Goal: Information Seeking & Learning: Learn about a topic

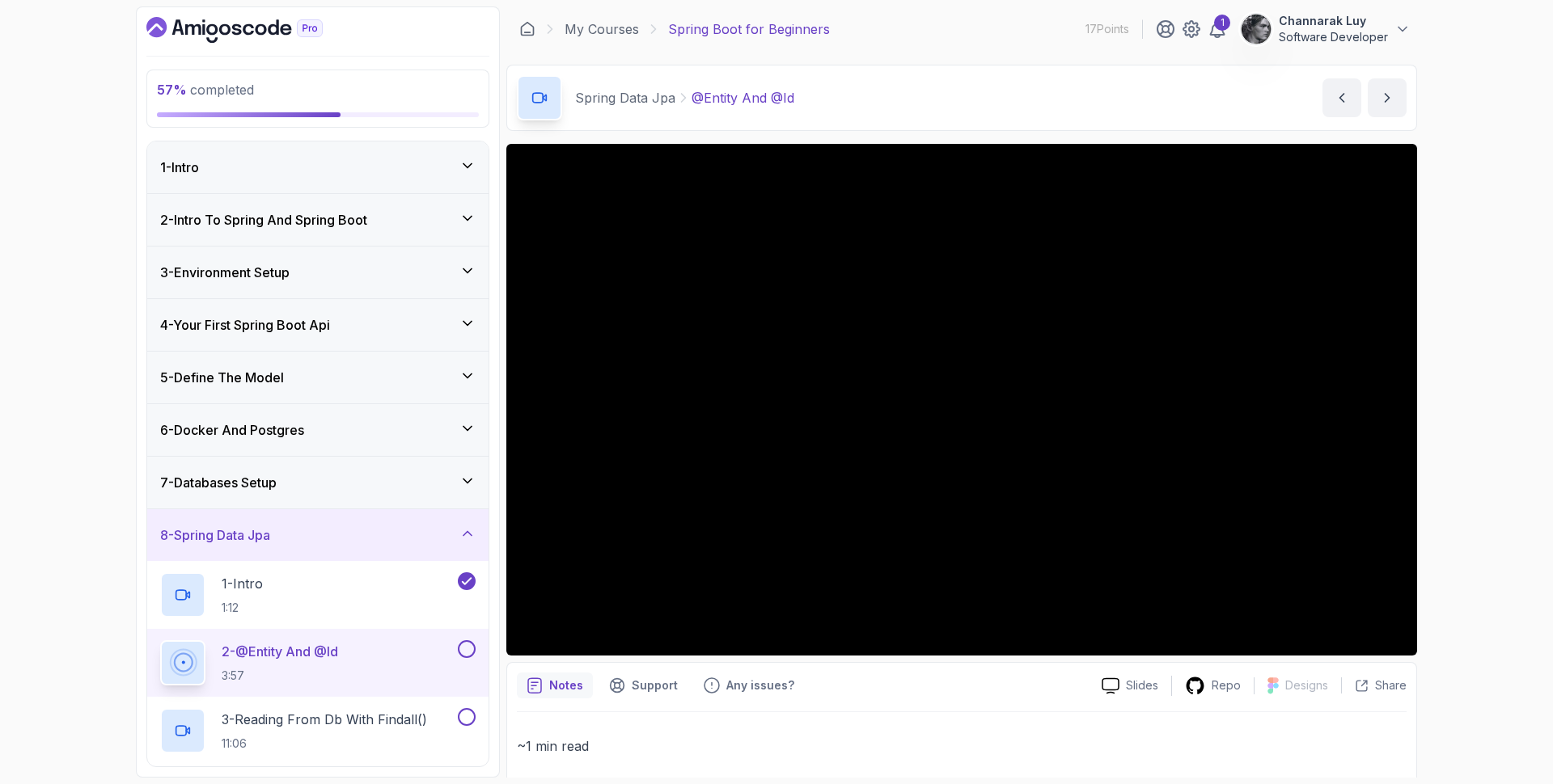
click at [406, 659] on div "2 - @Entity And @Id 3:57" at bounding box center [307, 663] width 295 height 45
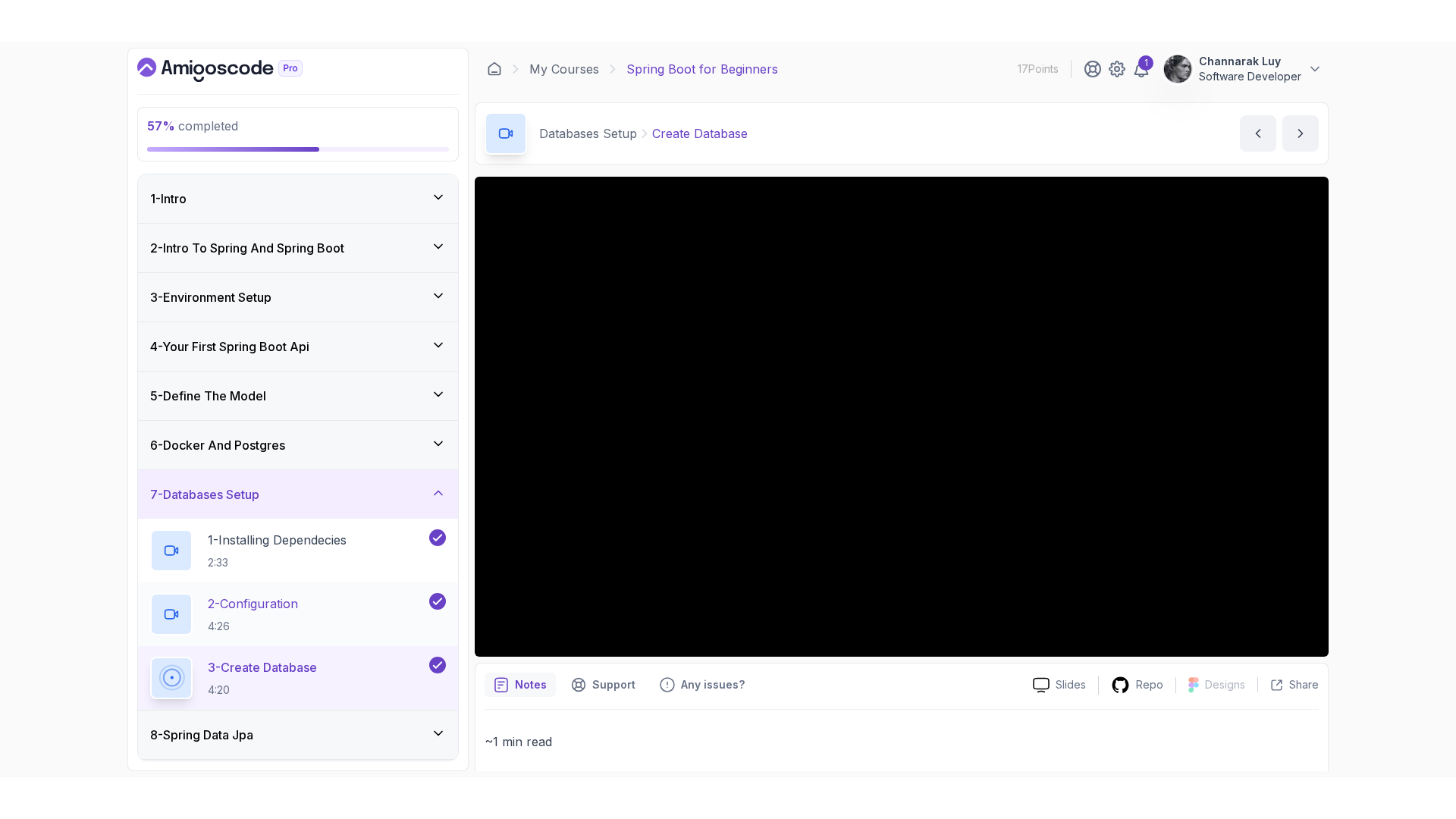
scroll to position [196, 0]
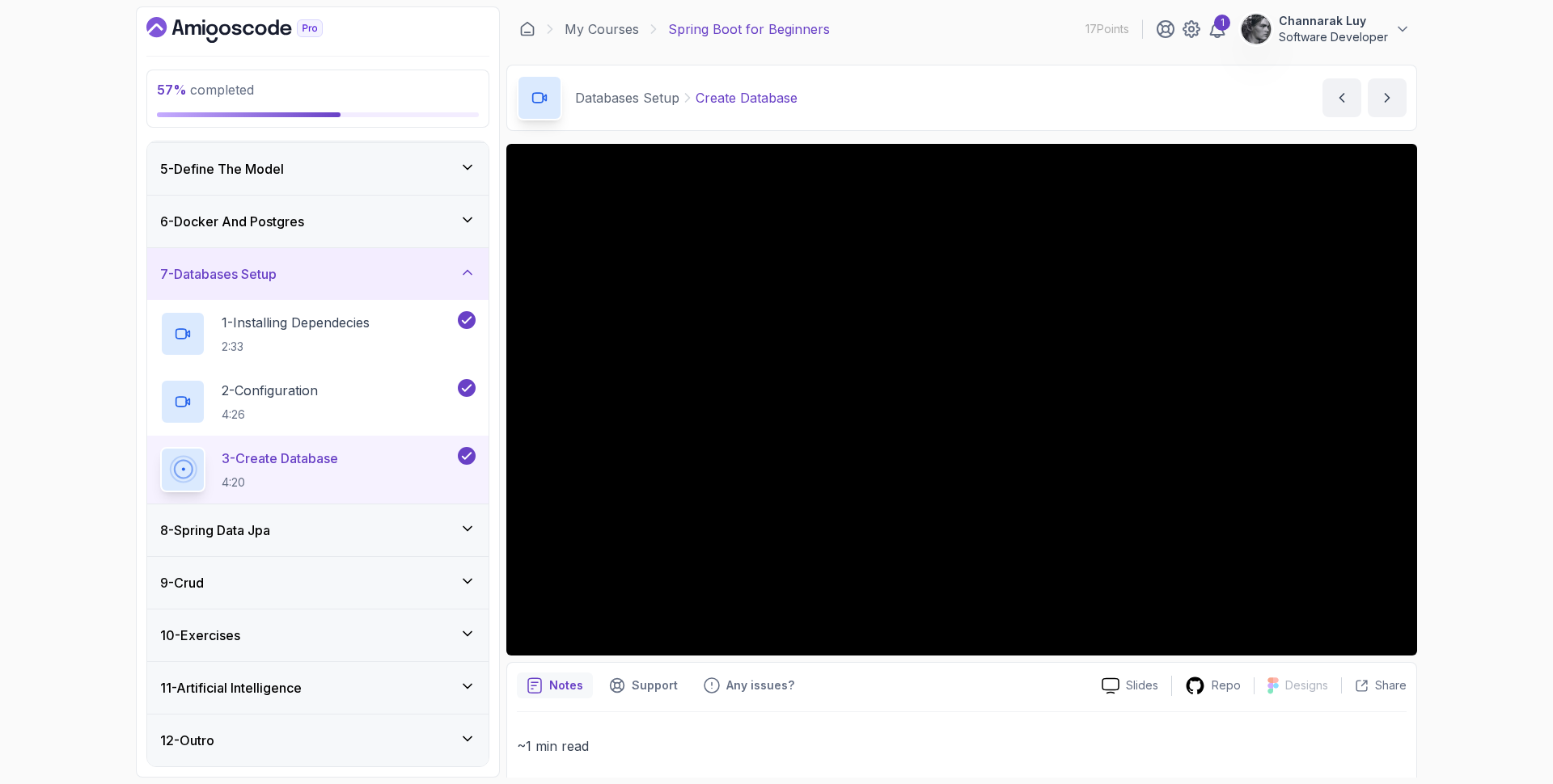
click at [376, 539] on div "8 - Spring Data Jpa" at bounding box center [318, 530] width 316 height 19
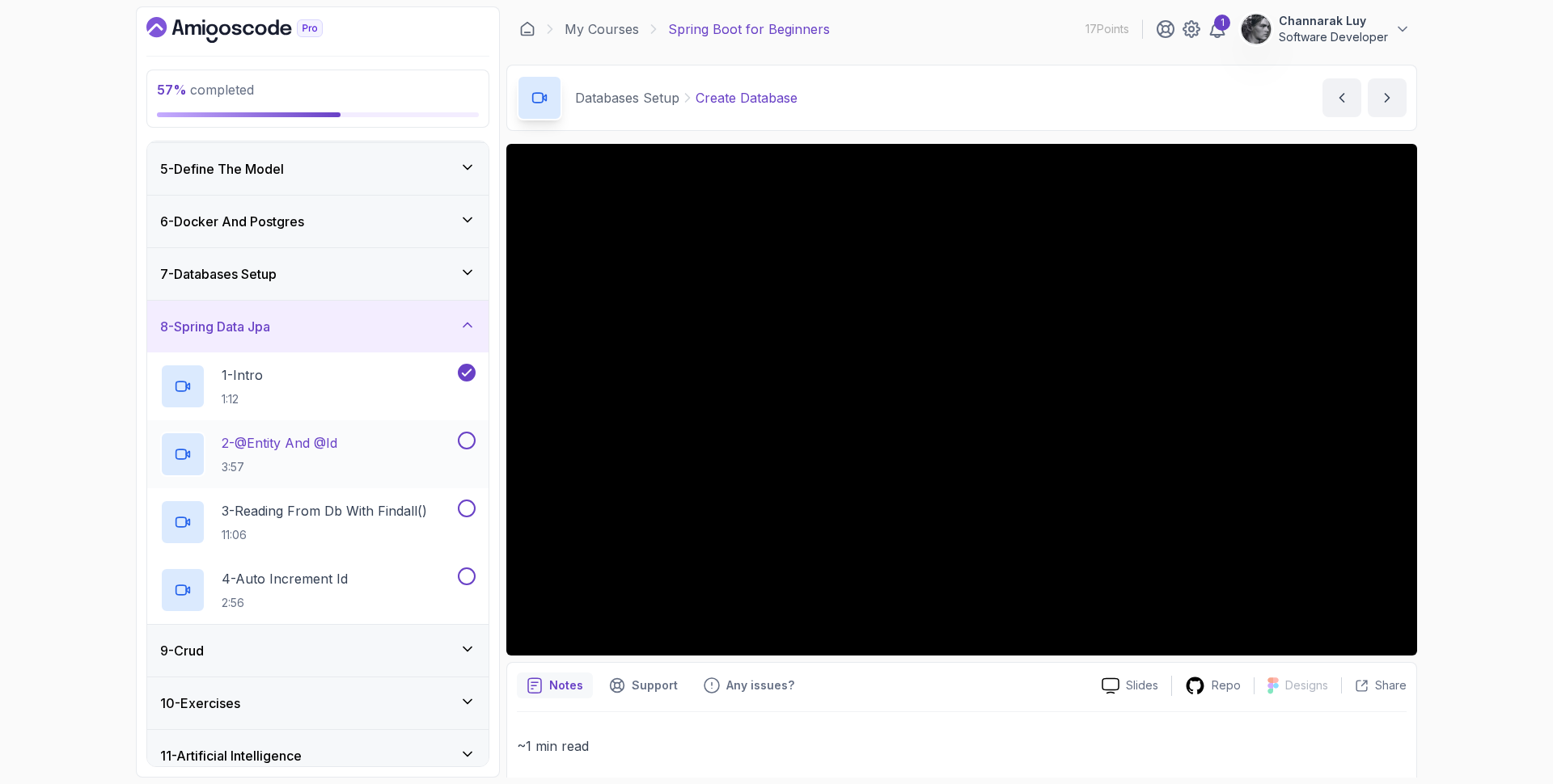
click at [459, 452] on button "2 - @Entity And @Id 3:57" at bounding box center [318, 454] width 316 height 45
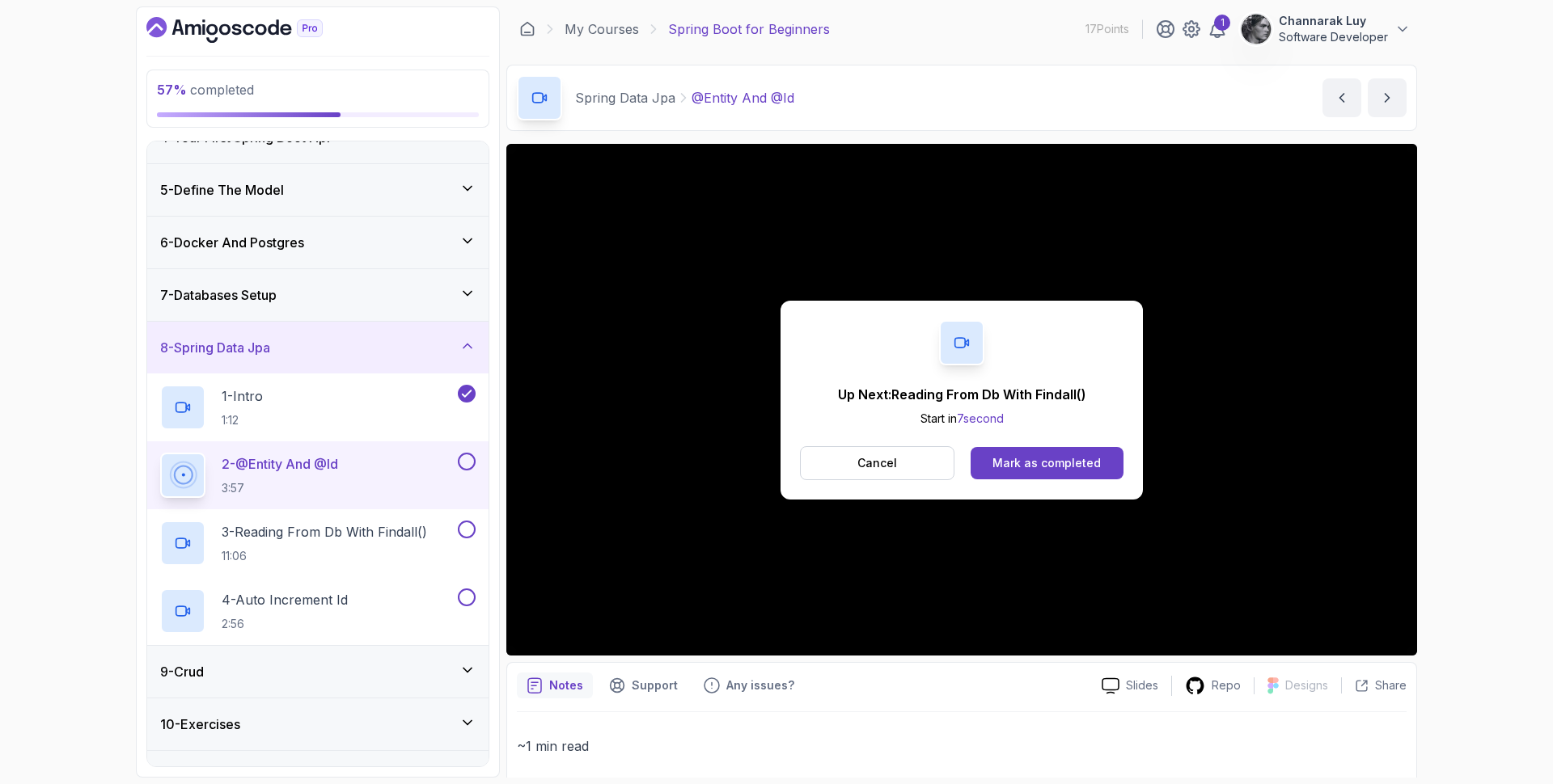
scroll to position [209, 0]
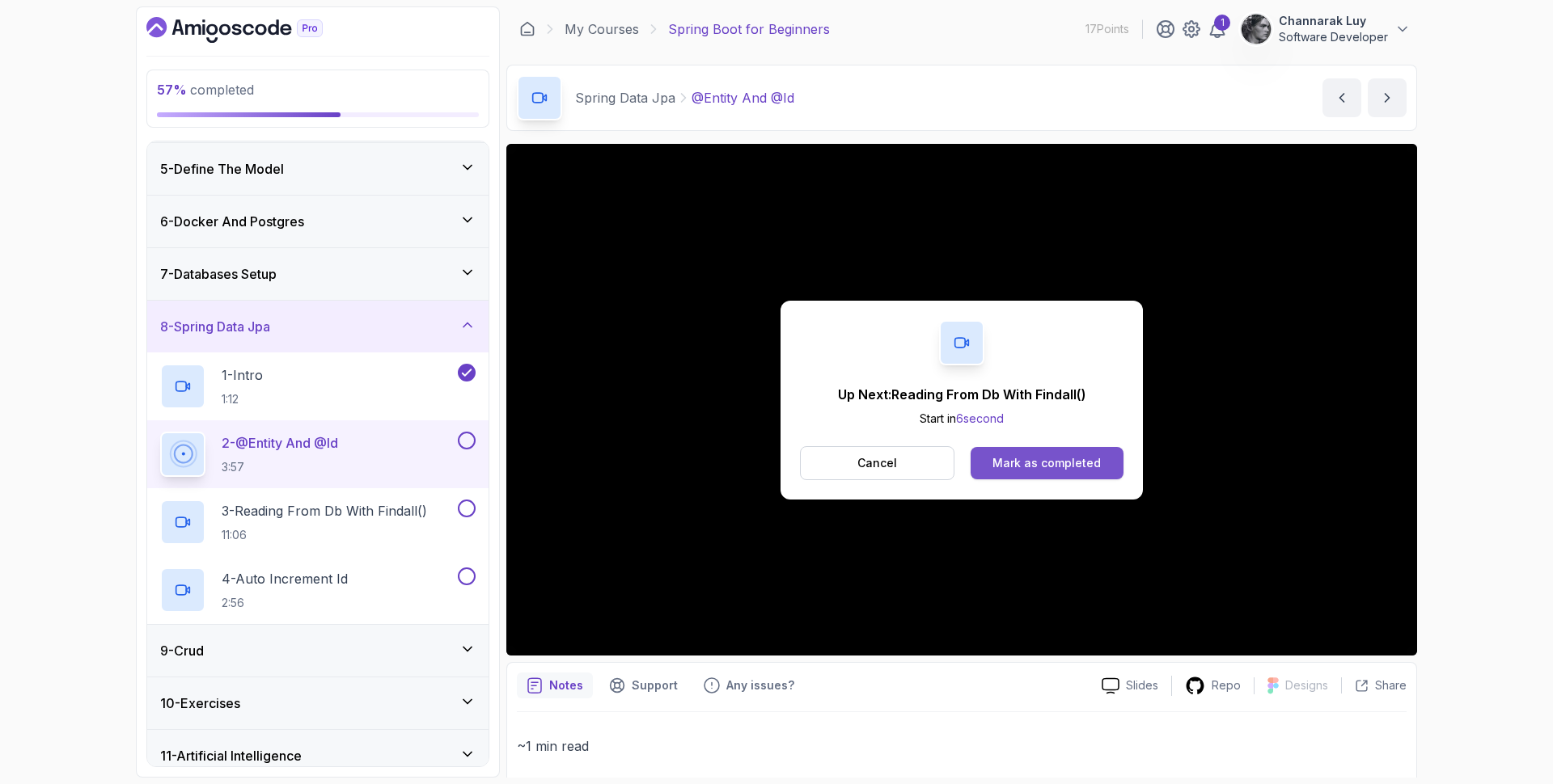
click at [1030, 463] on div "Mark as completed" at bounding box center [1047, 464] width 108 height 17
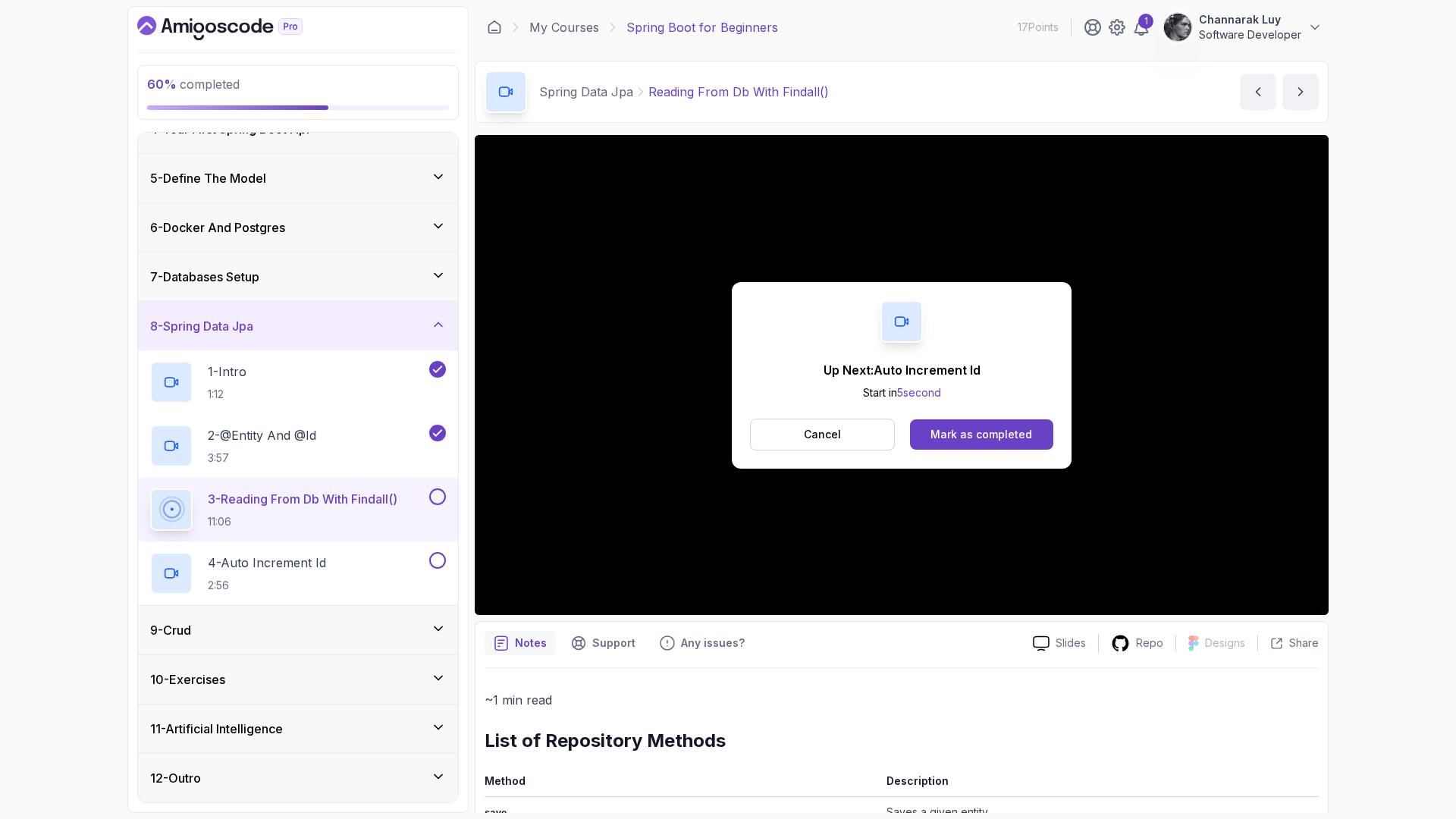
scroll to position [260, 0]
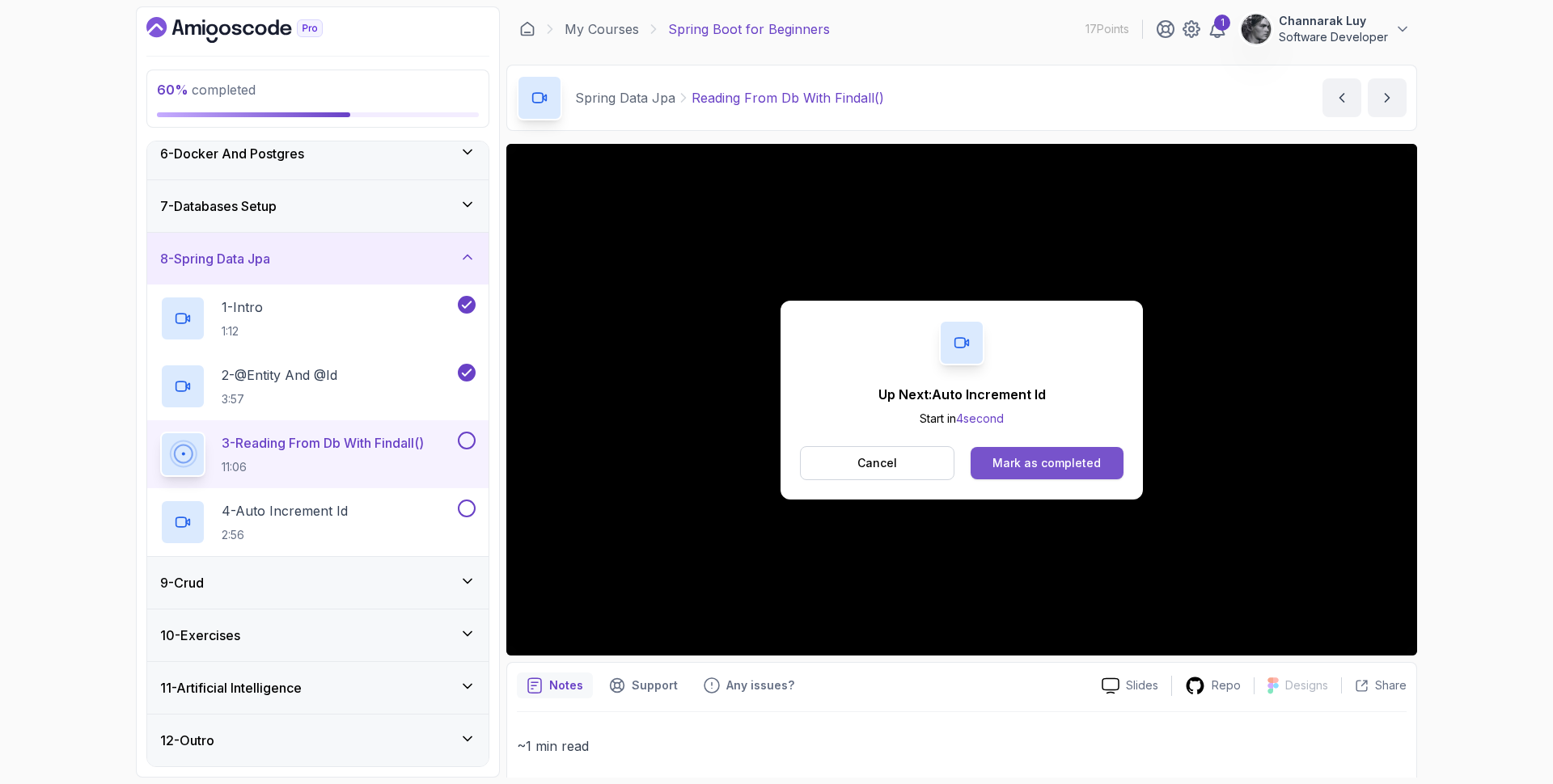
click at [1040, 474] on button "Mark as completed" at bounding box center [1048, 463] width 153 height 32
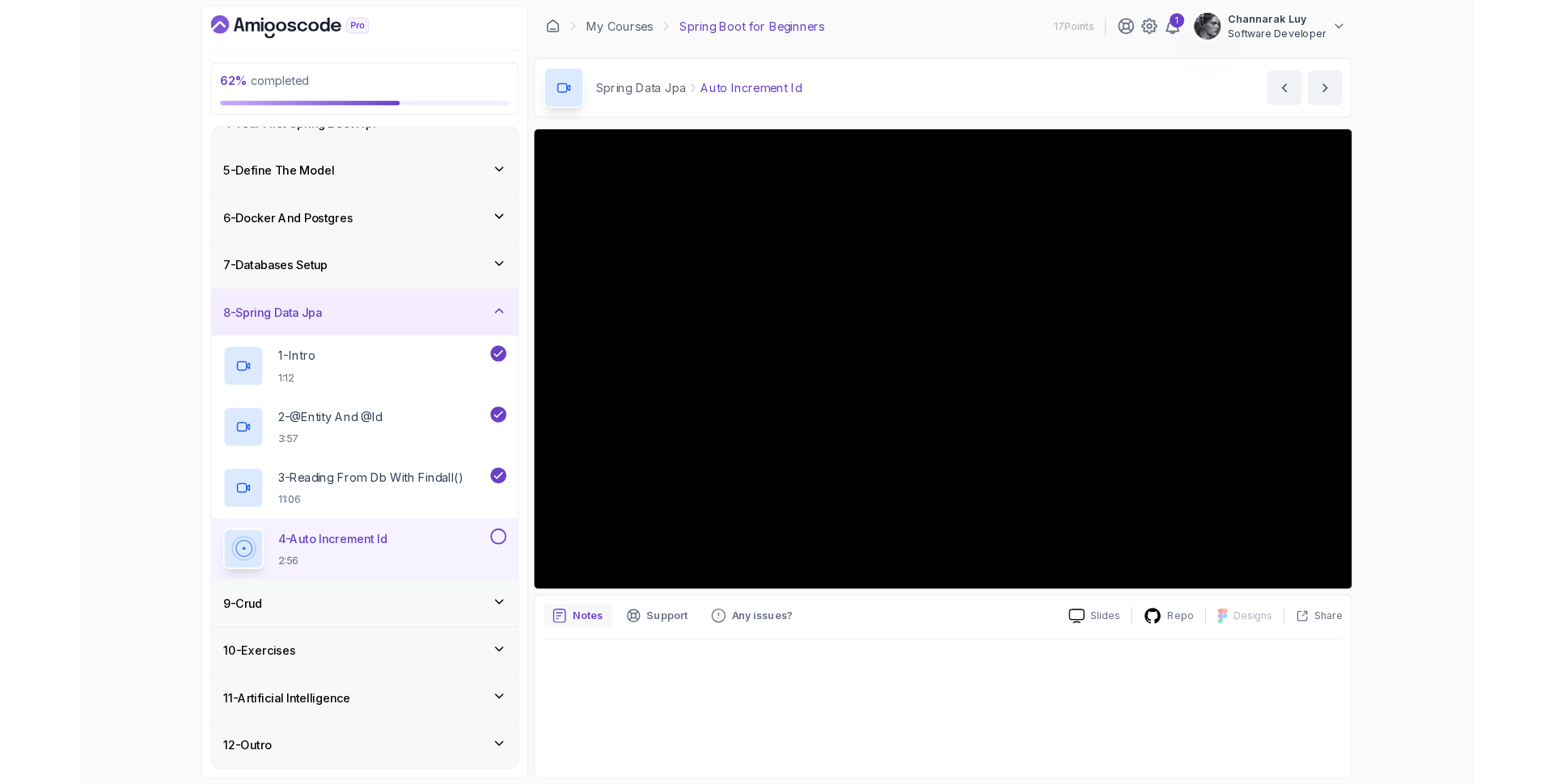
scroll to position [277, 0]
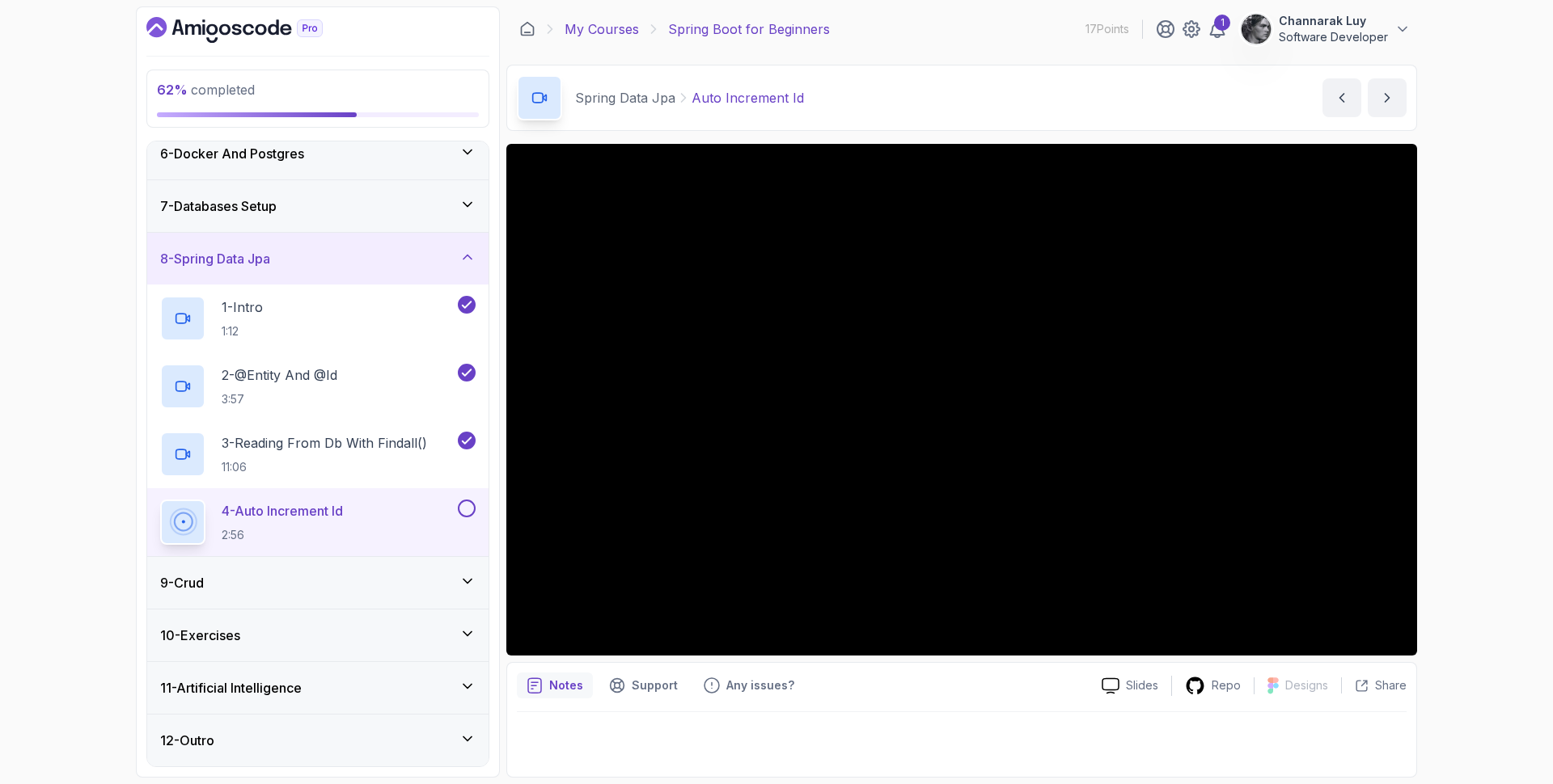
click at [618, 32] on link "My Courses" at bounding box center [601, 29] width 75 height 19
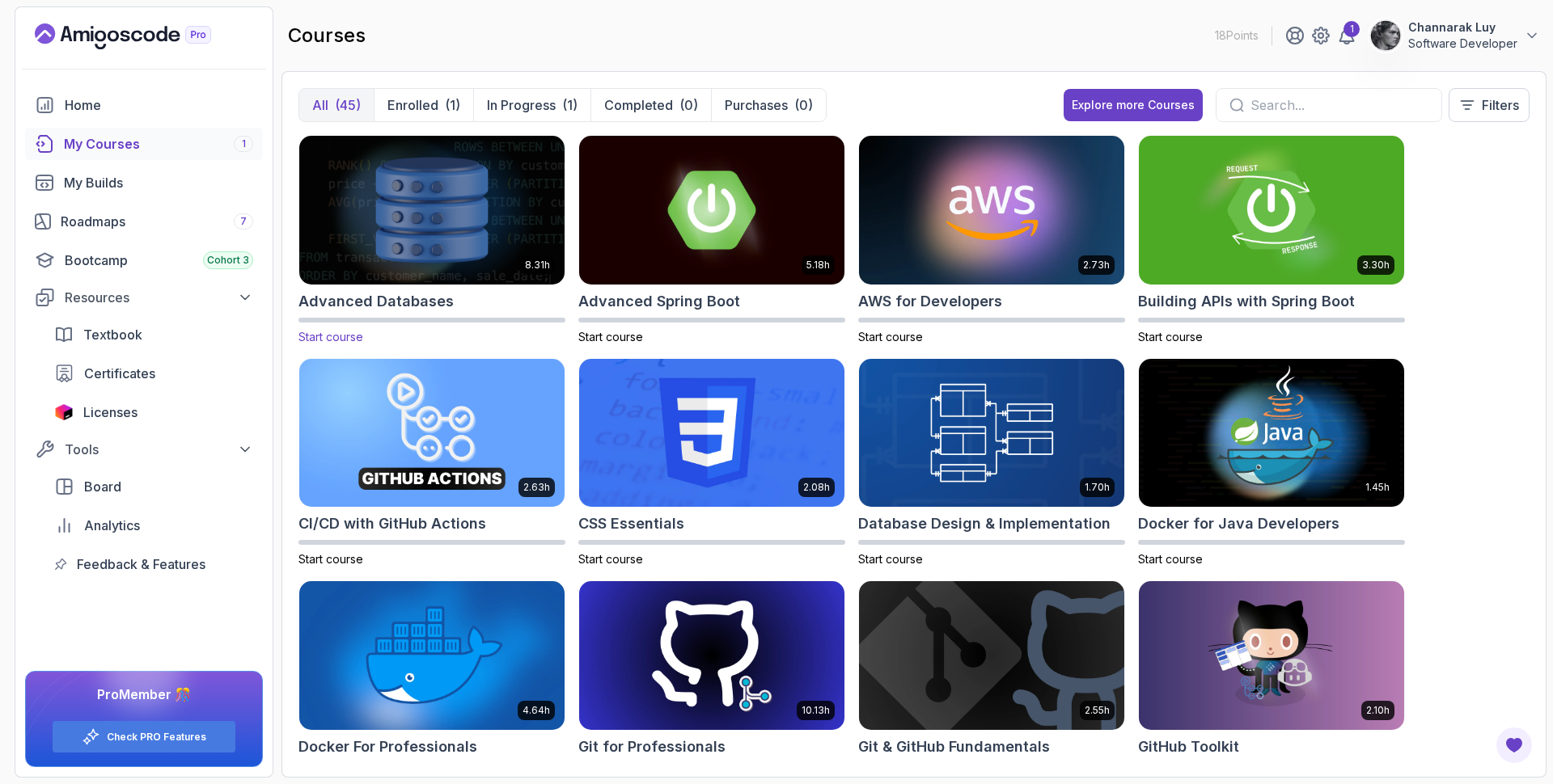
click at [346, 193] on img at bounding box center [431, 210] width 278 height 156
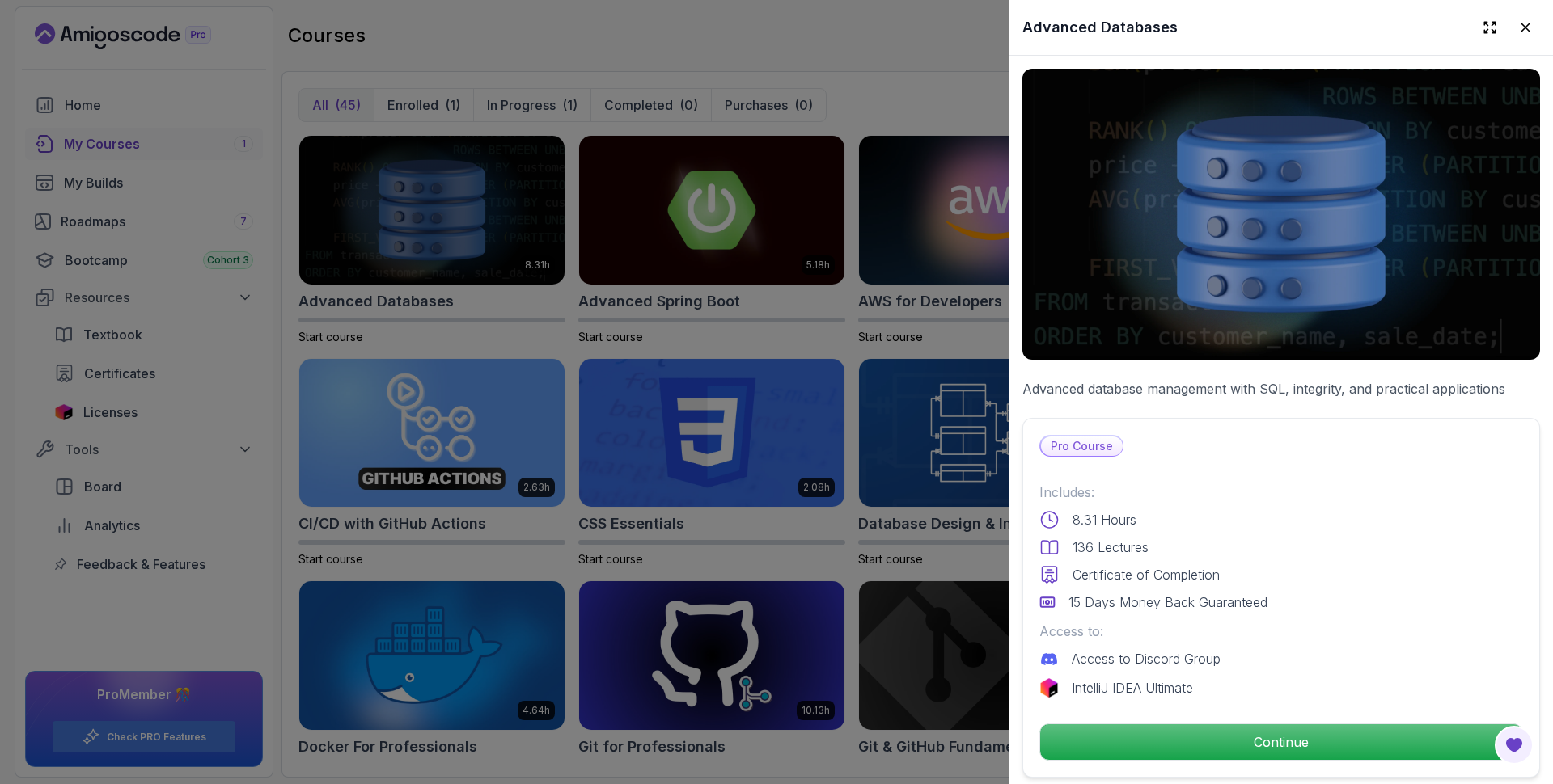
scroll to position [270, 0]
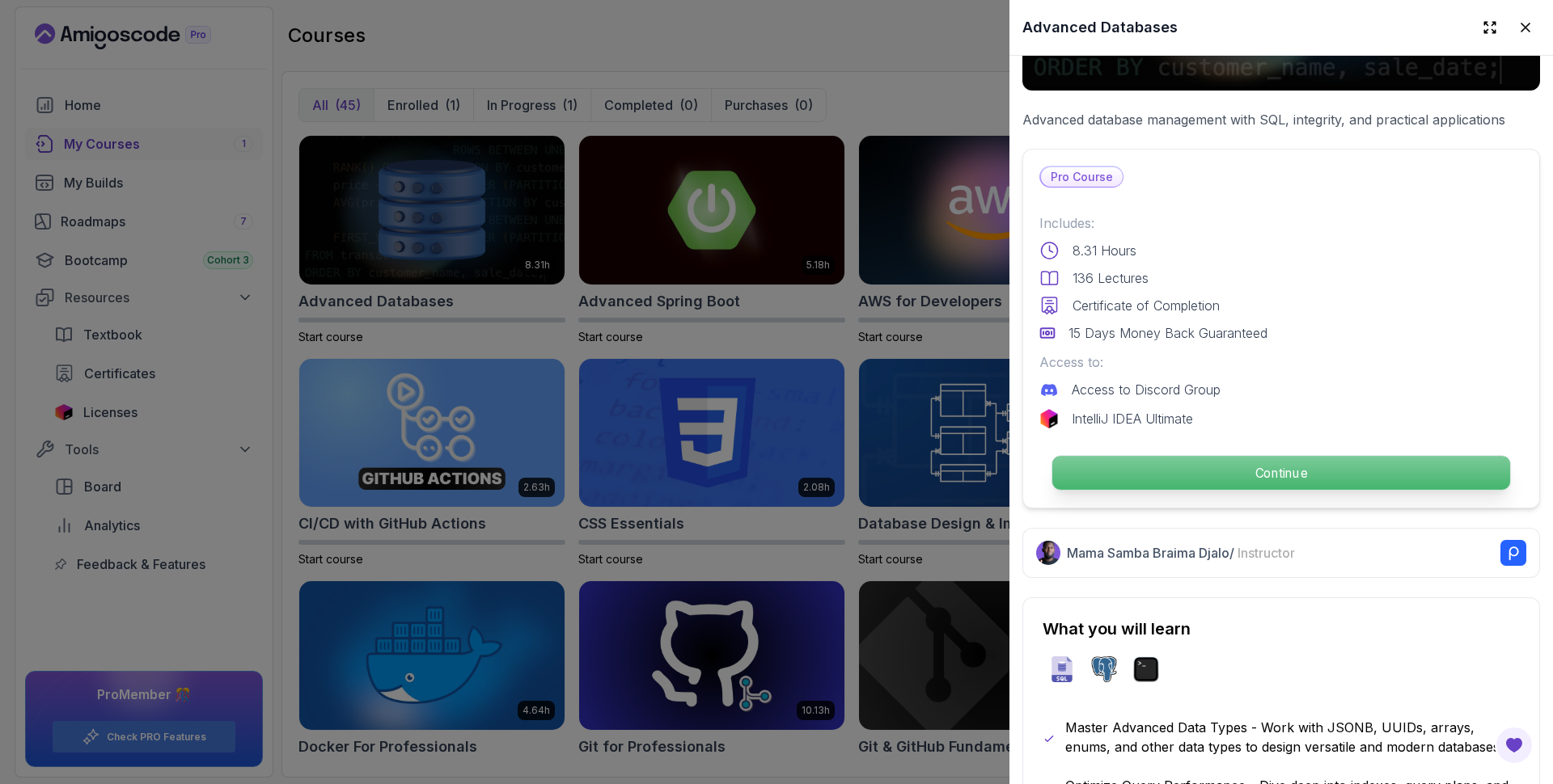
click at [1260, 456] on p "Continue" at bounding box center [1281, 473] width 458 height 34
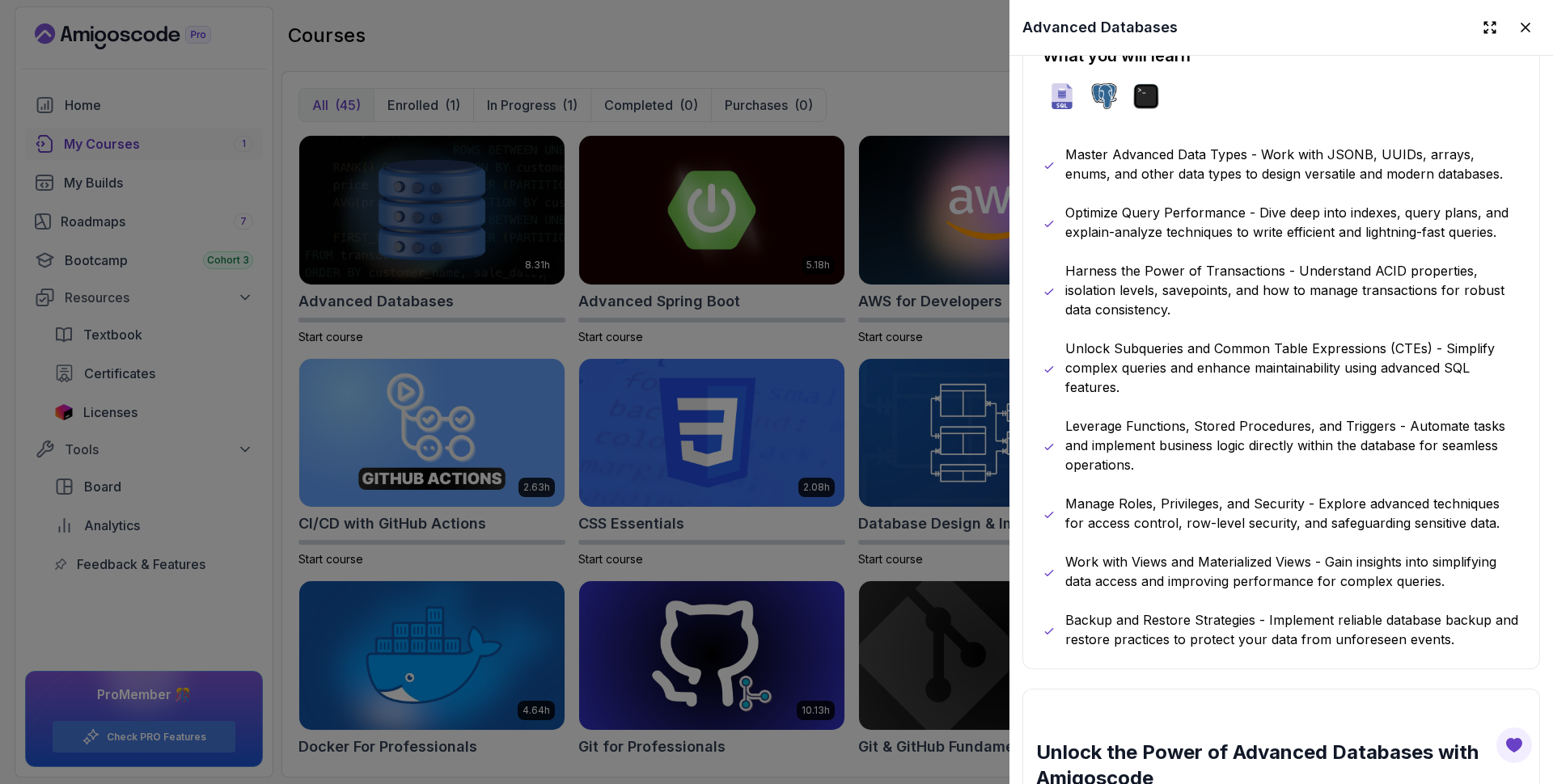
scroll to position [809, 0]
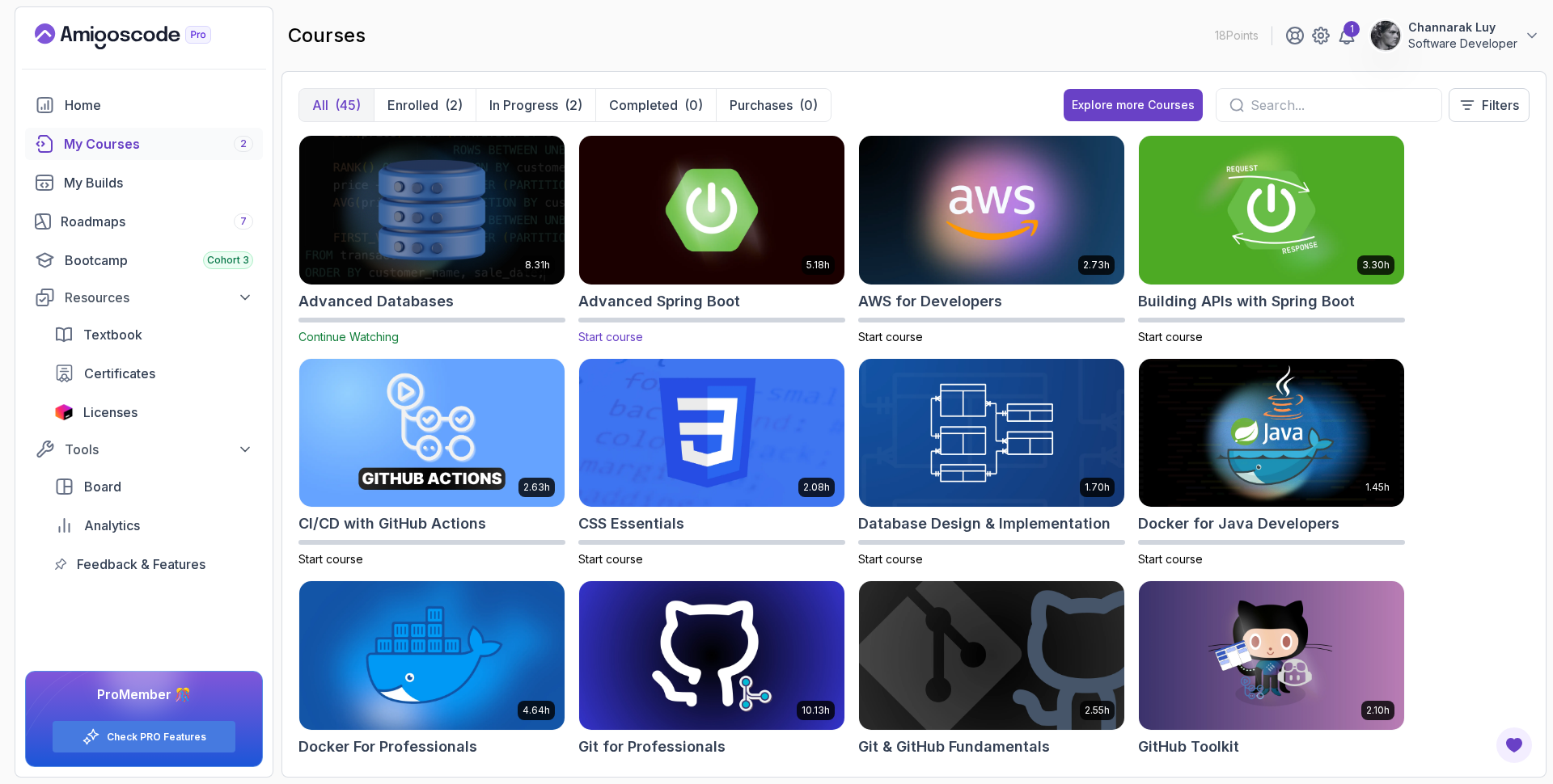
click at [679, 202] on img at bounding box center [711, 210] width 278 height 156
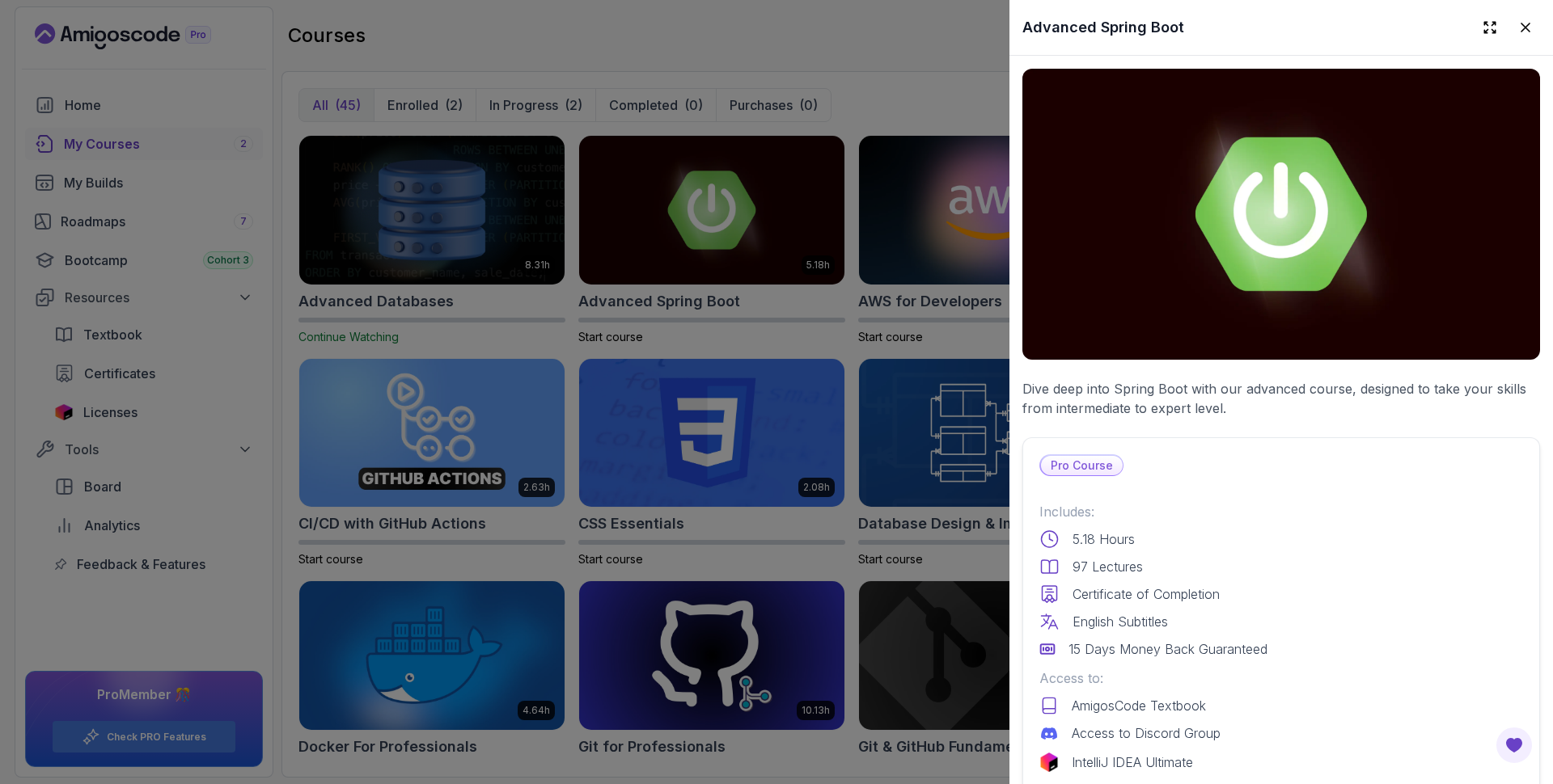
click at [667, 244] on div at bounding box center [776, 392] width 1553 height 784
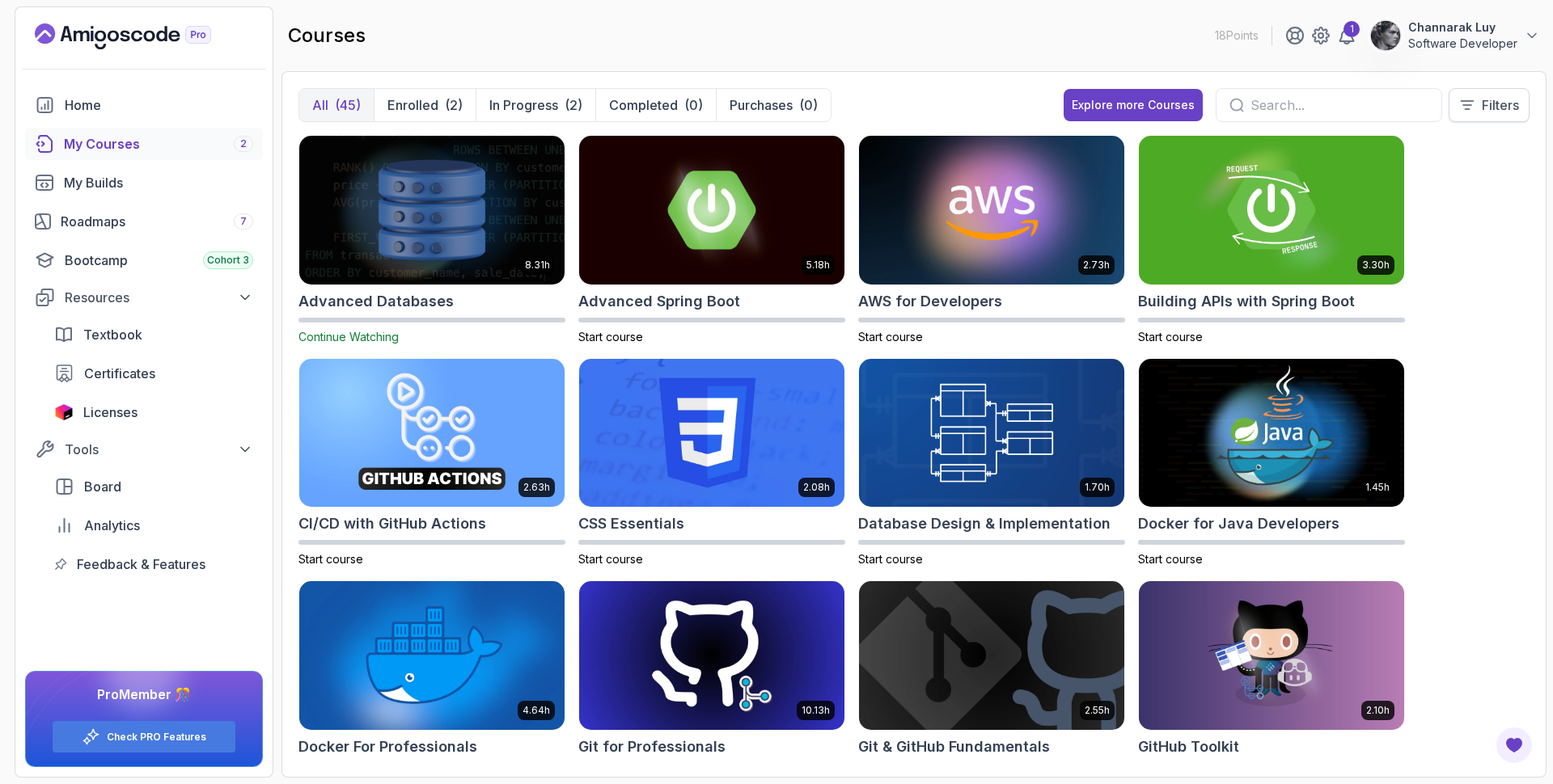
click at [1501, 109] on p "Filters" at bounding box center [1500, 104] width 37 height 19
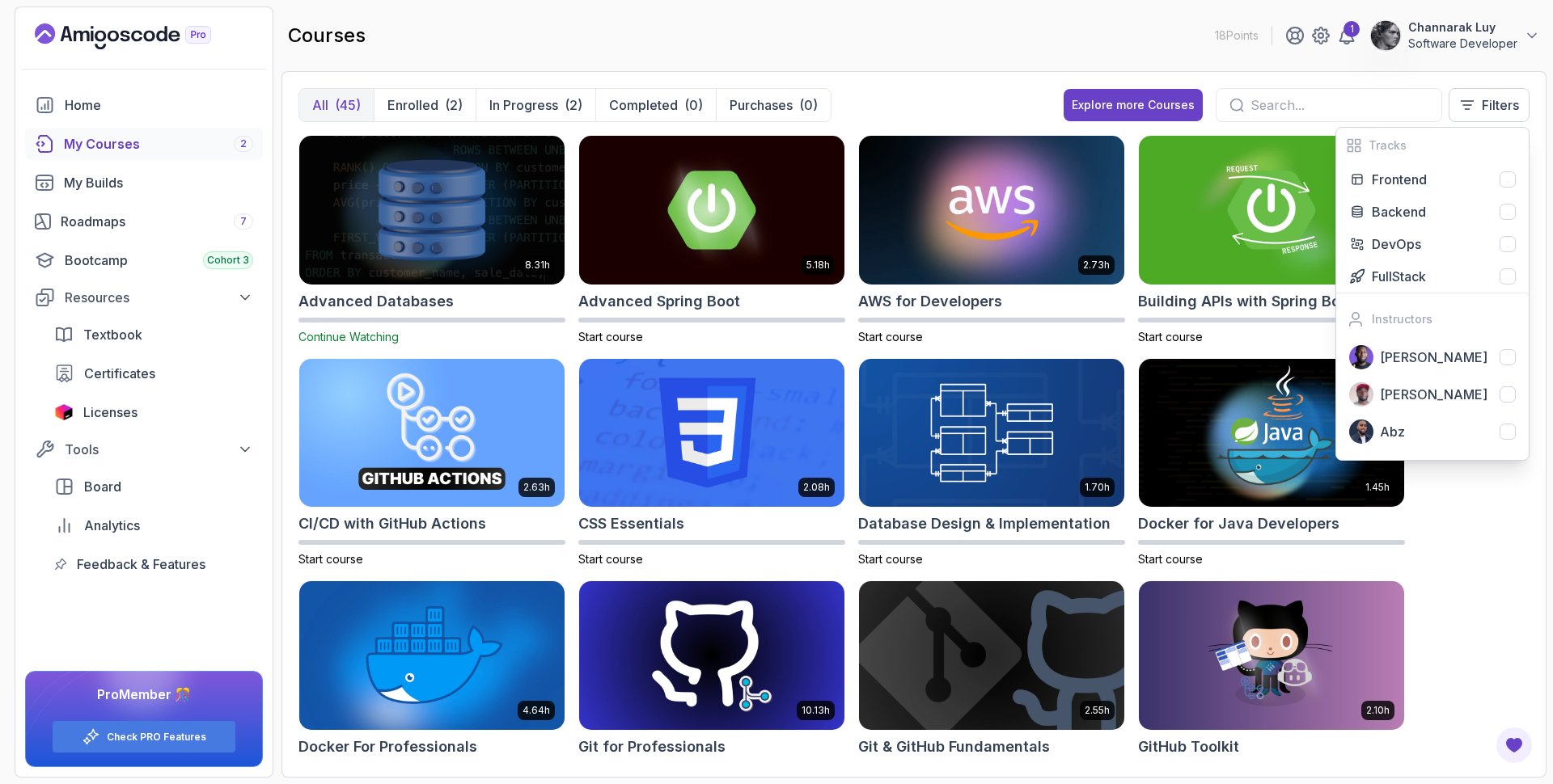
drag, startPoint x: 1448, startPoint y: 513, endPoint x: 1452, endPoint y: 488, distance: 25.3
click at [1450, 501] on div "8.31h Advanced Databases Continue Watching 5.18h Advanced Spring Boot Start cou…" at bounding box center [914, 448] width 1231 height 626
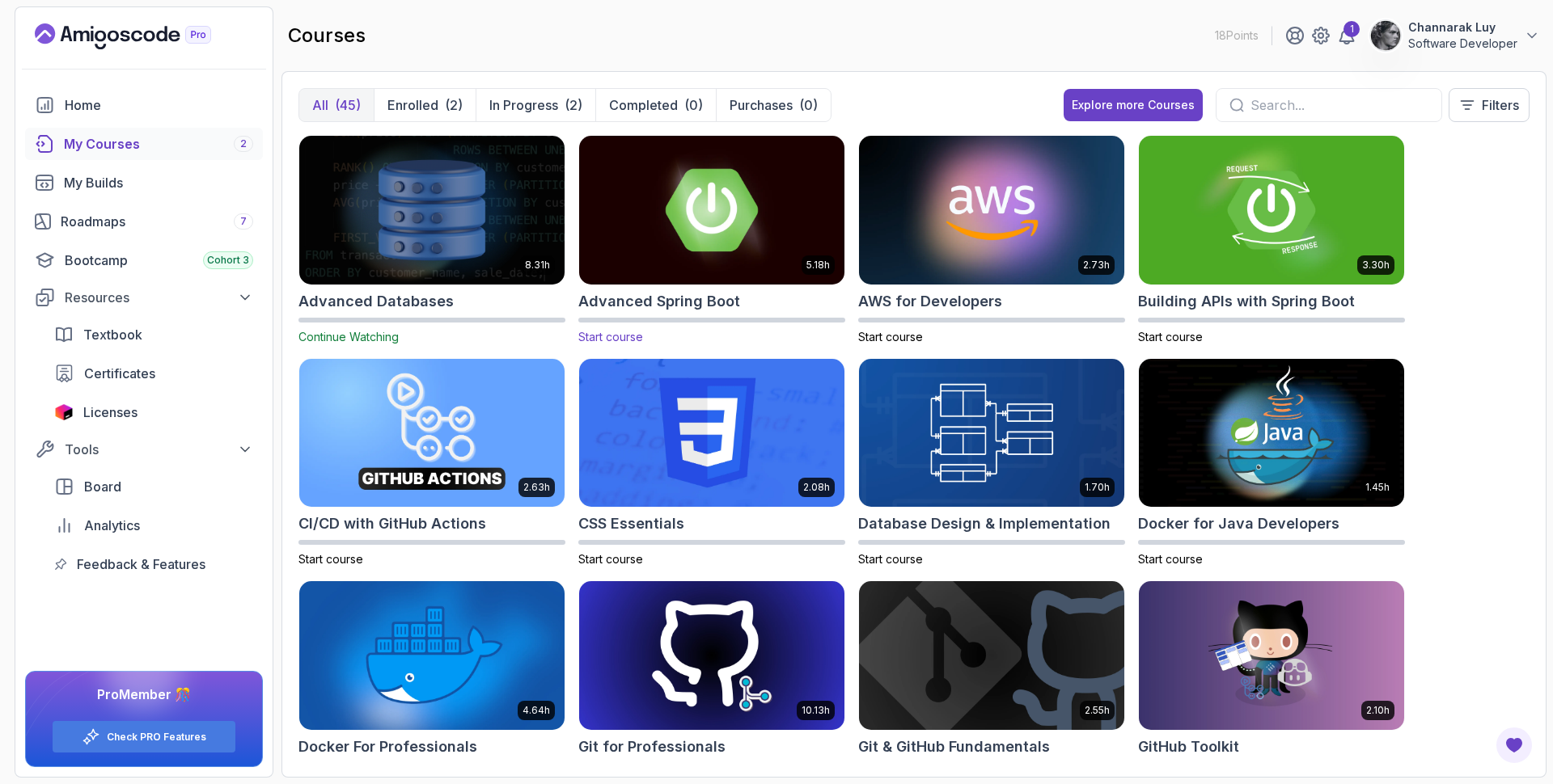
click at [739, 332] on p "Start course" at bounding box center [711, 337] width 267 height 17
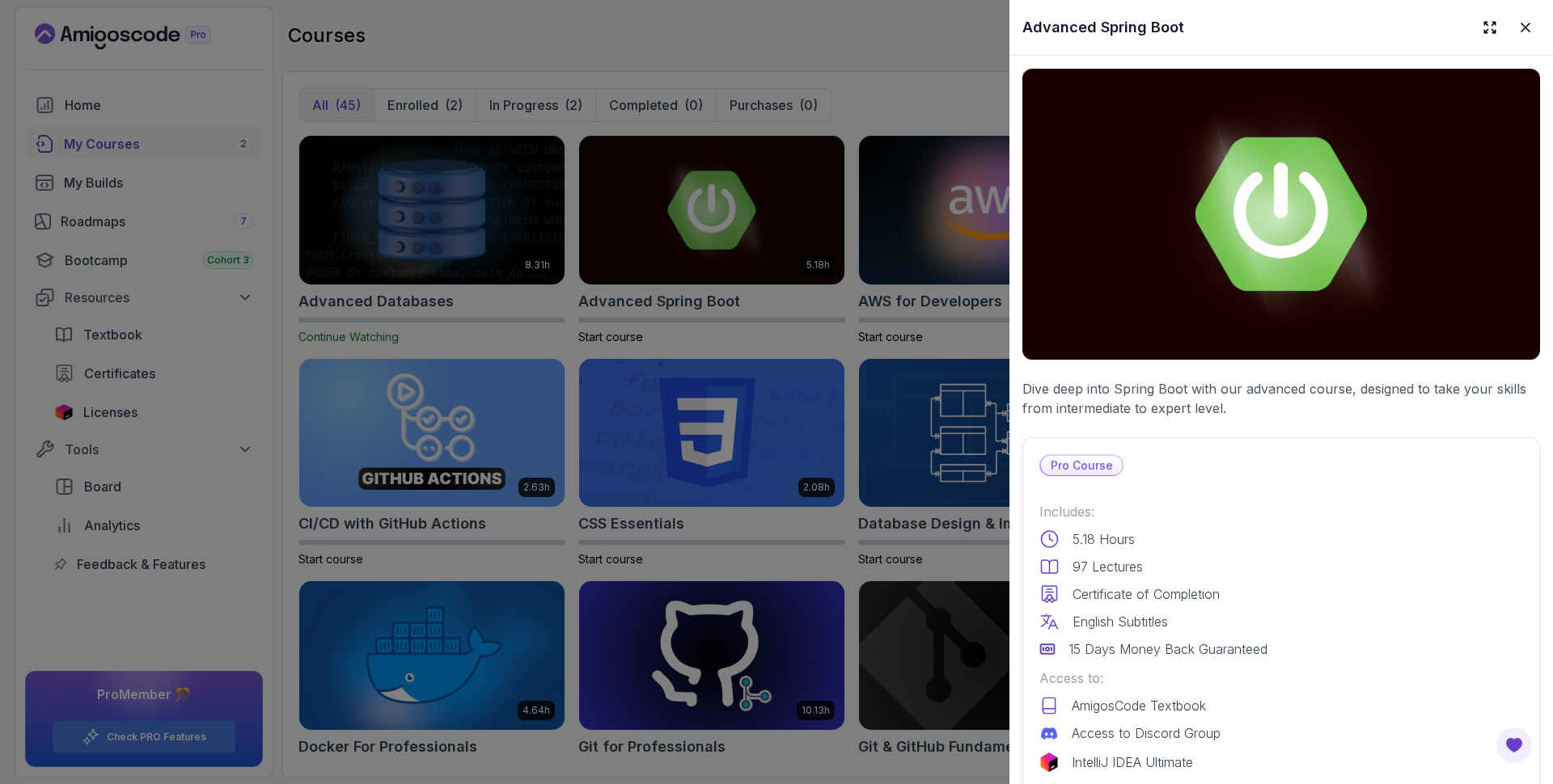
click at [961, 82] on div at bounding box center [776, 392] width 1553 height 784
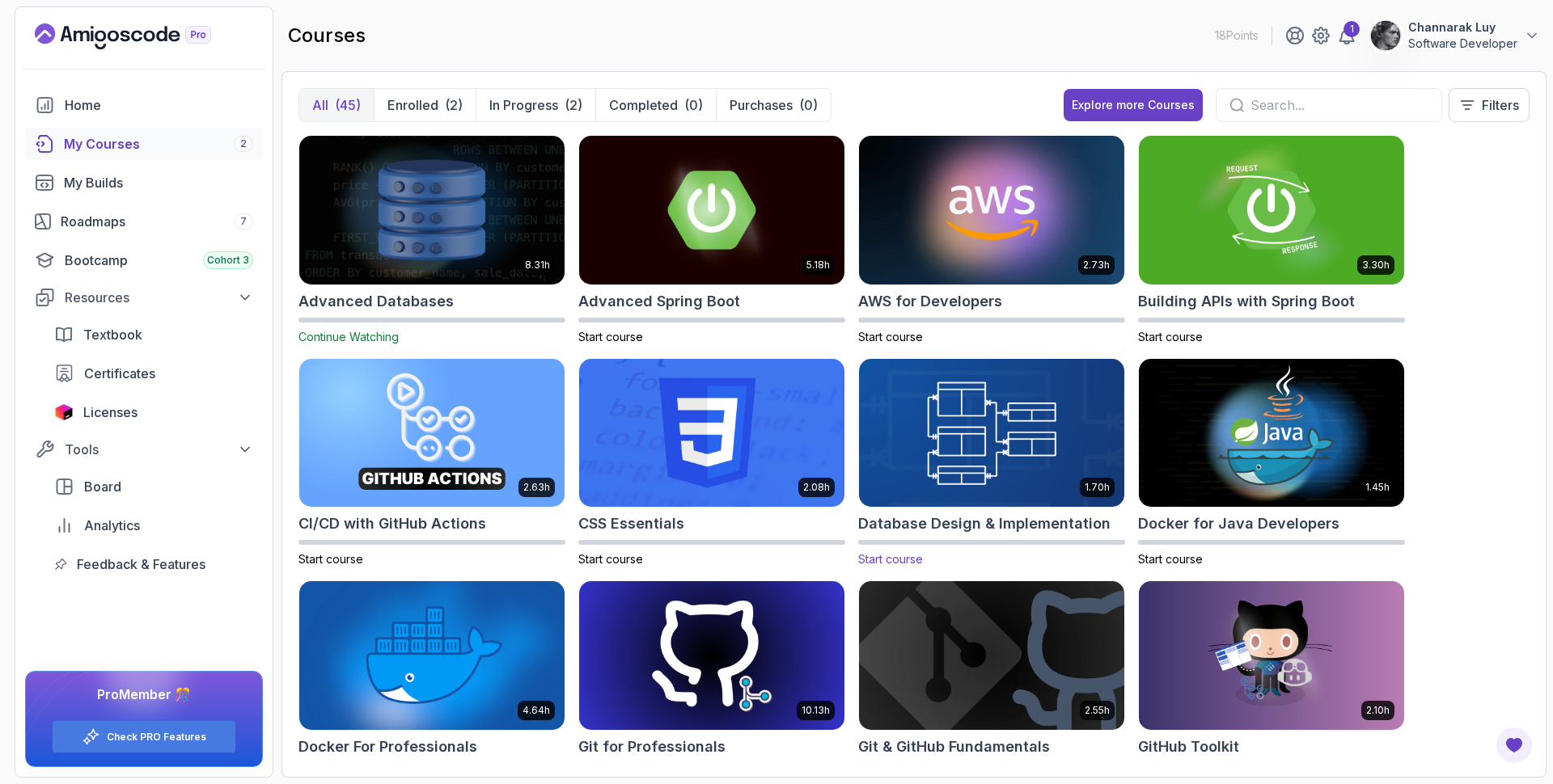
click at [1065, 454] on img at bounding box center [991, 432] width 278 height 156
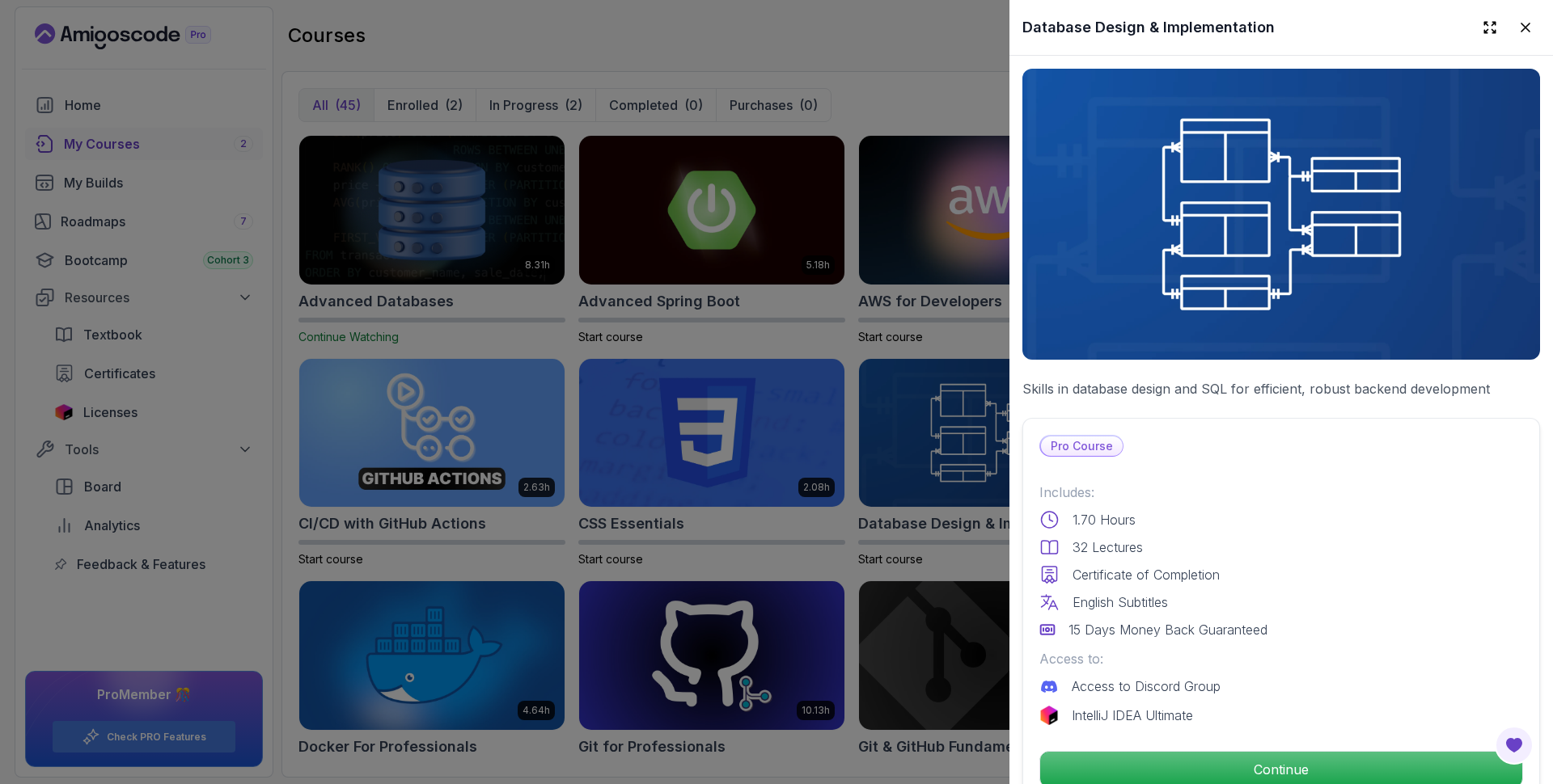
scroll to position [404, 0]
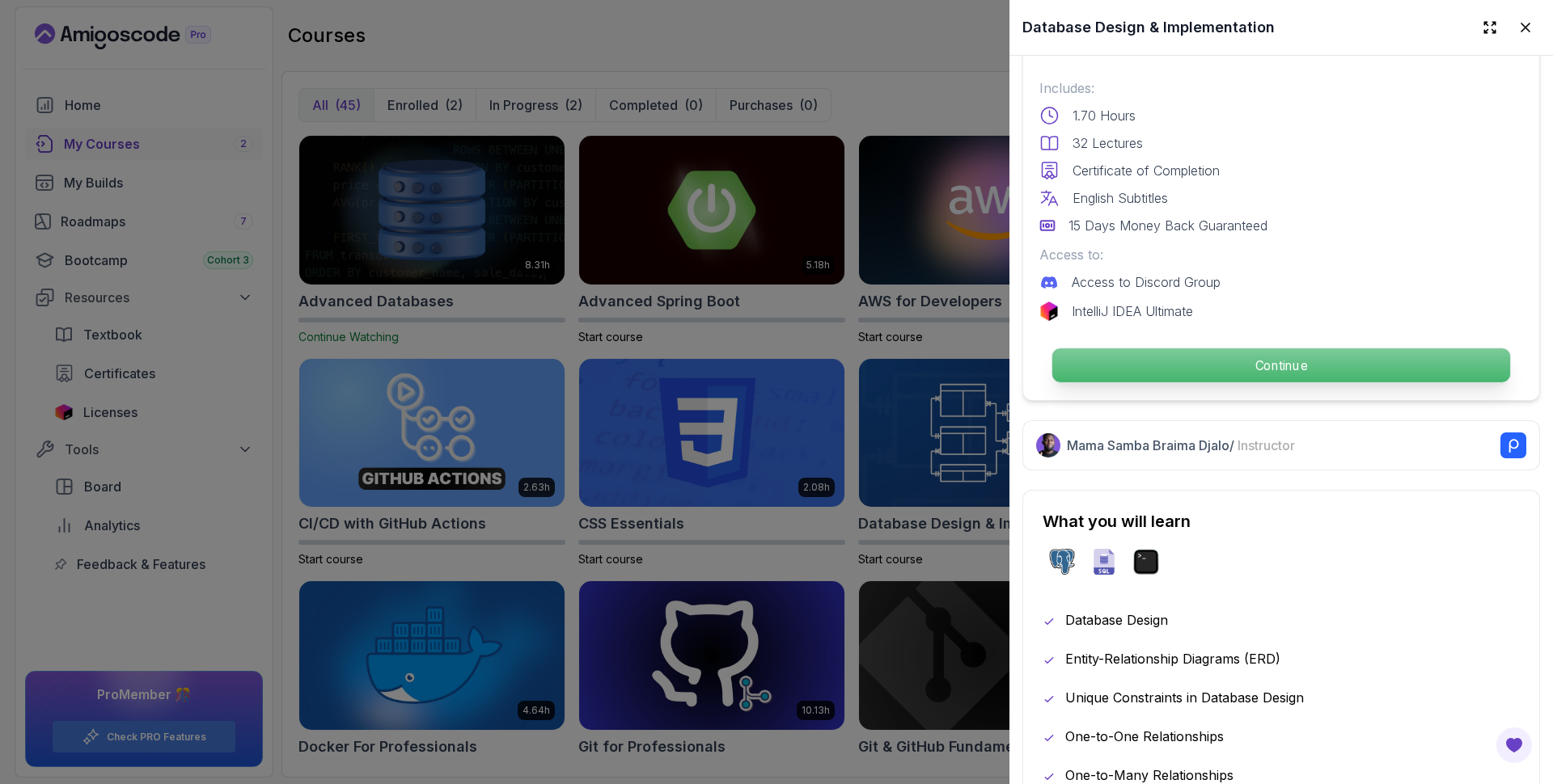
click at [1214, 368] on p "Continue" at bounding box center [1281, 365] width 458 height 34
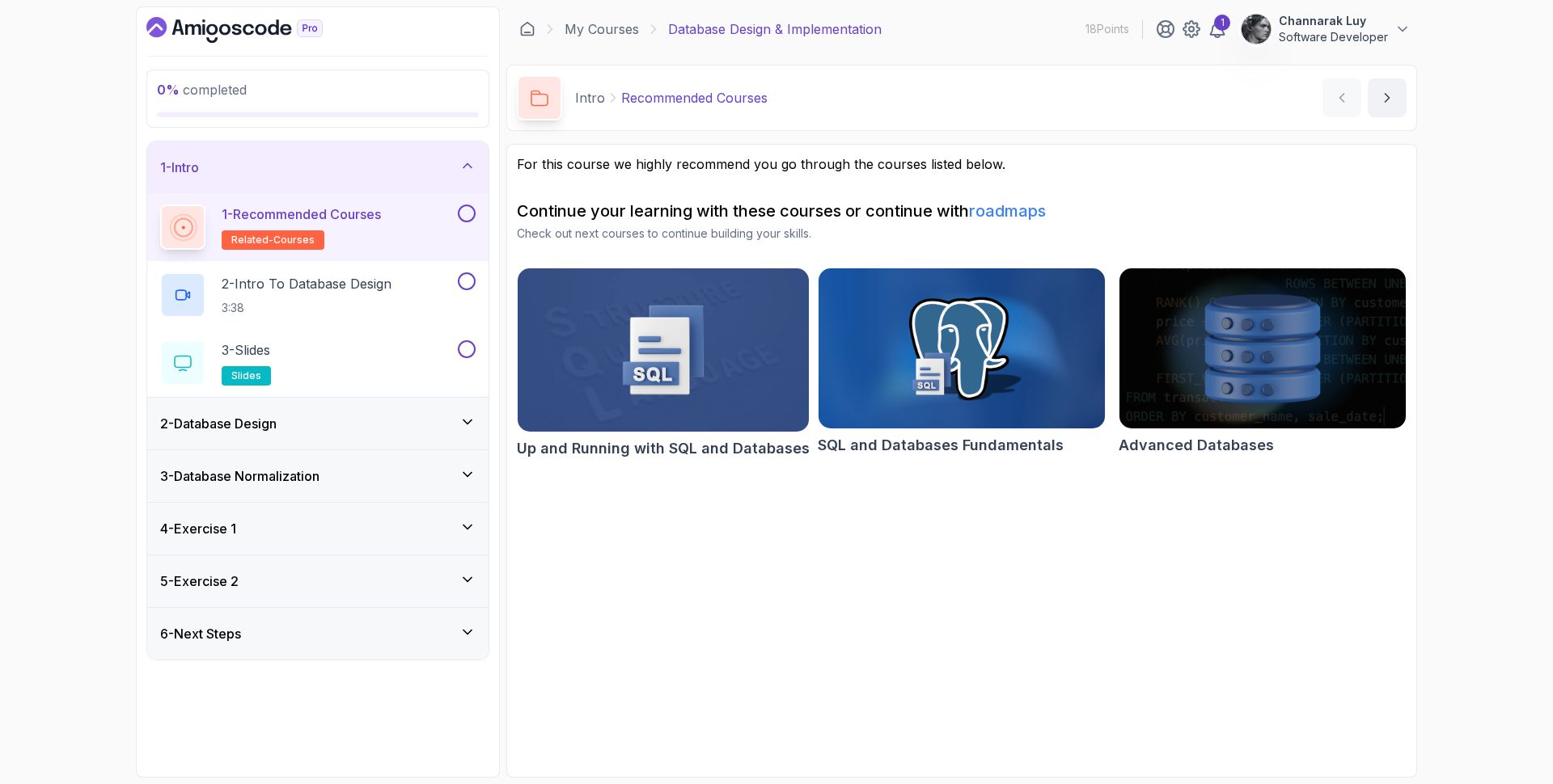
click at [469, 219] on button at bounding box center [467, 213] width 18 height 18
click at [466, 216] on icon at bounding box center [467, 213] width 9 height 6
click at [431, 277] on div "2 - Intro To Database Design 3:38" at bounding box center [307, 295] width 295 height 45
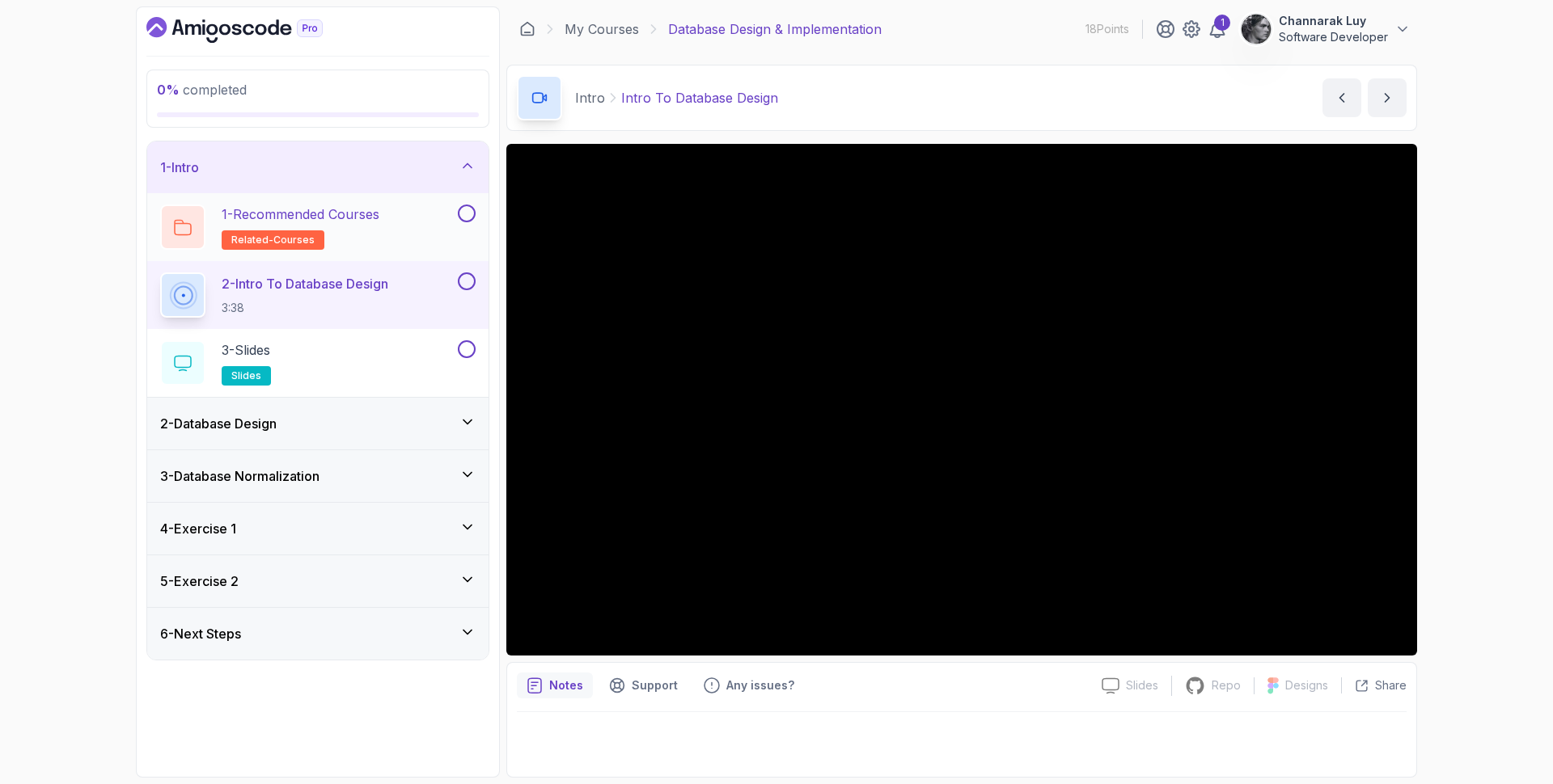
click at [565, 688] on p "Notes" at bounding box center [566, 686] width 34 height 17
drag, startPoint x: 604, startPoint y: 727, endPoint x: 617, endPoint y: 725, distance: 13.2
click at [606, 727] on div at bounding box center [962, 741] width 890 height 55
click at [575, 678] on p "Notes" at bounding box center [566, 686] width 34 height 17
drag, startPoint x: 596, startPoint y: 756, endPoint x: 611, endPoint y: 743, distance: 19.8
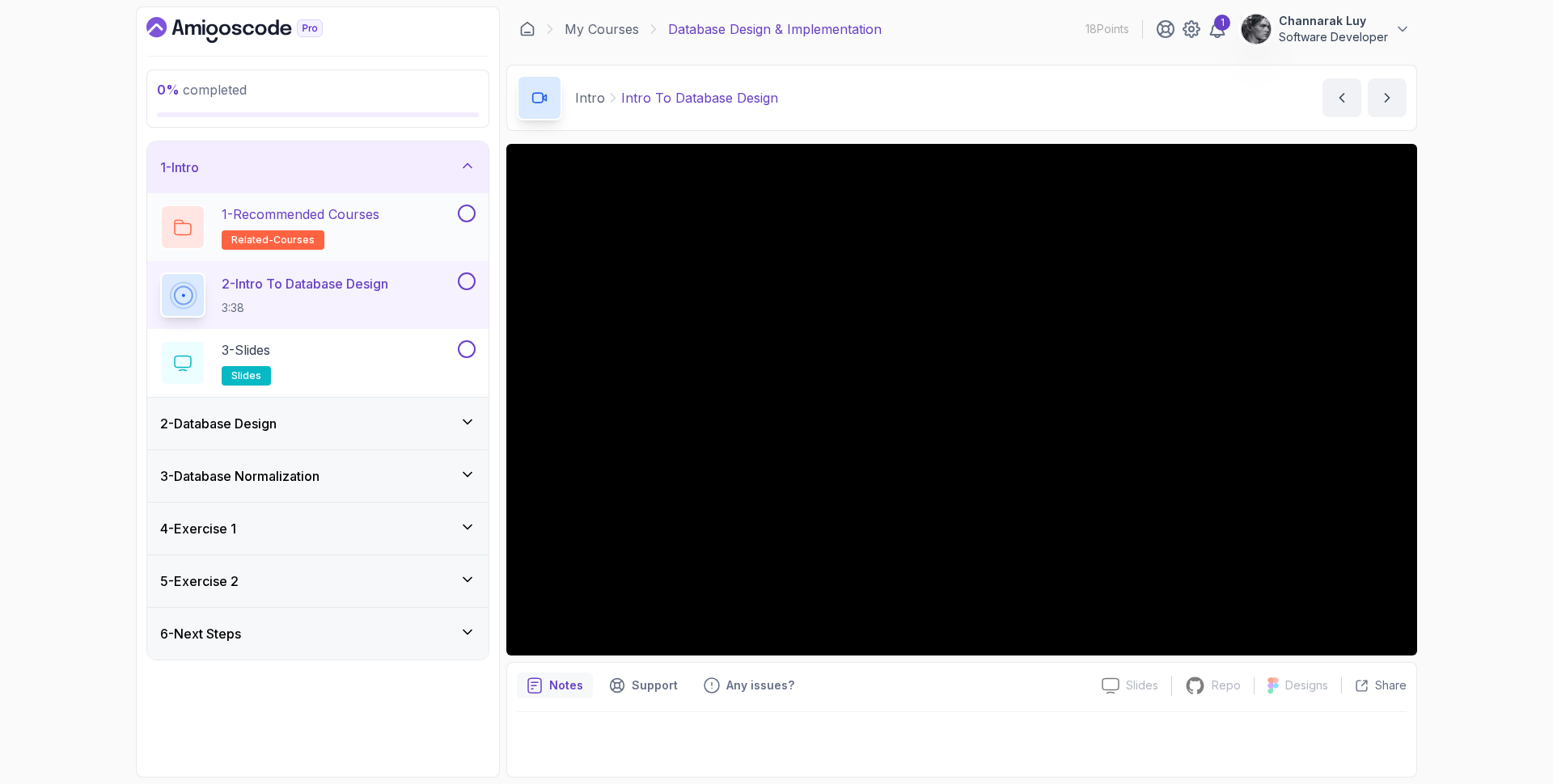
click at [607, 746] on div at bounding box center [962, 741] width 890 height 55
click at [655, 697] on div "Support" at bounding box center [643, 686] width 88 height 26
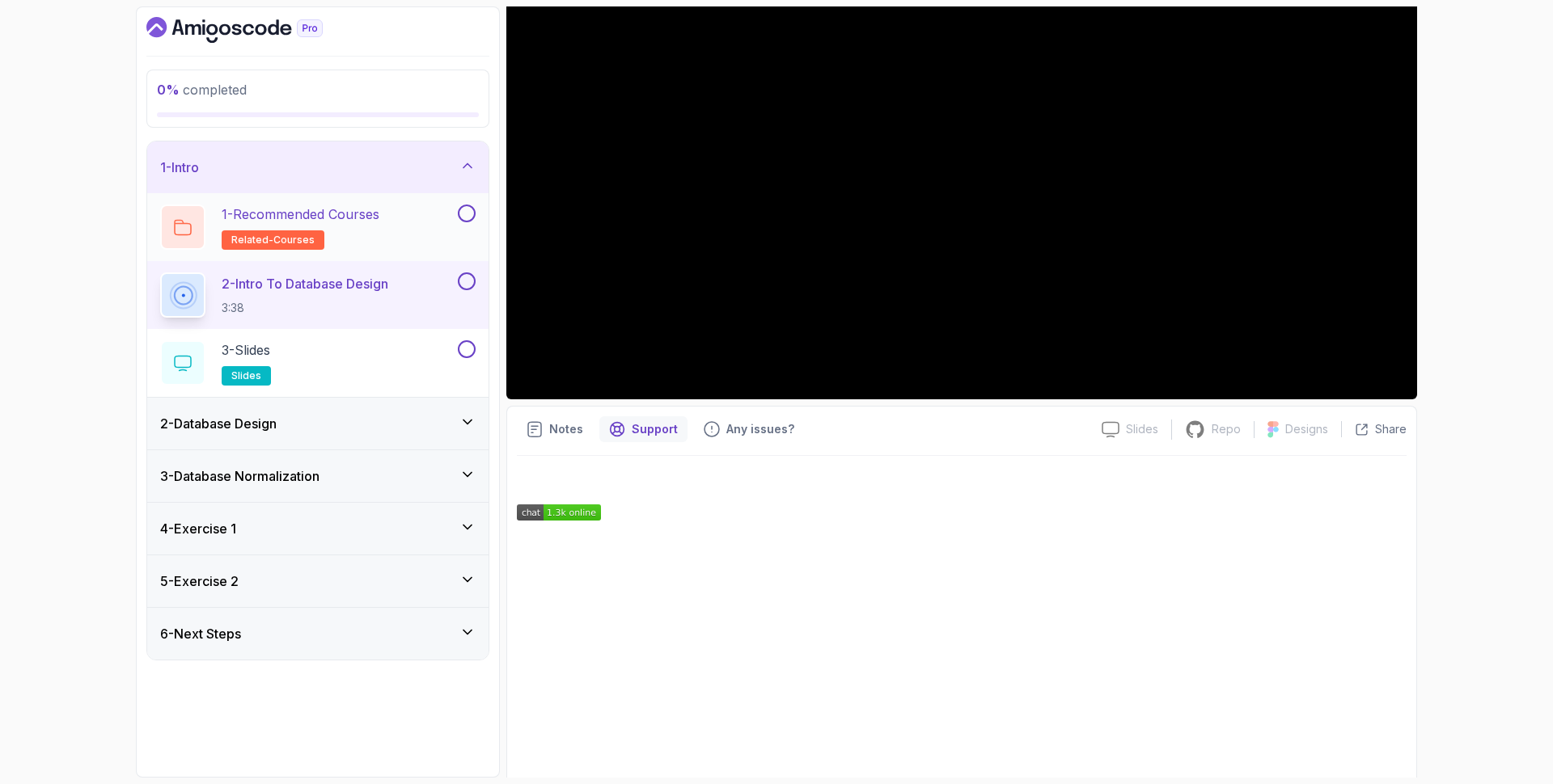
scroll to position [301, 0]
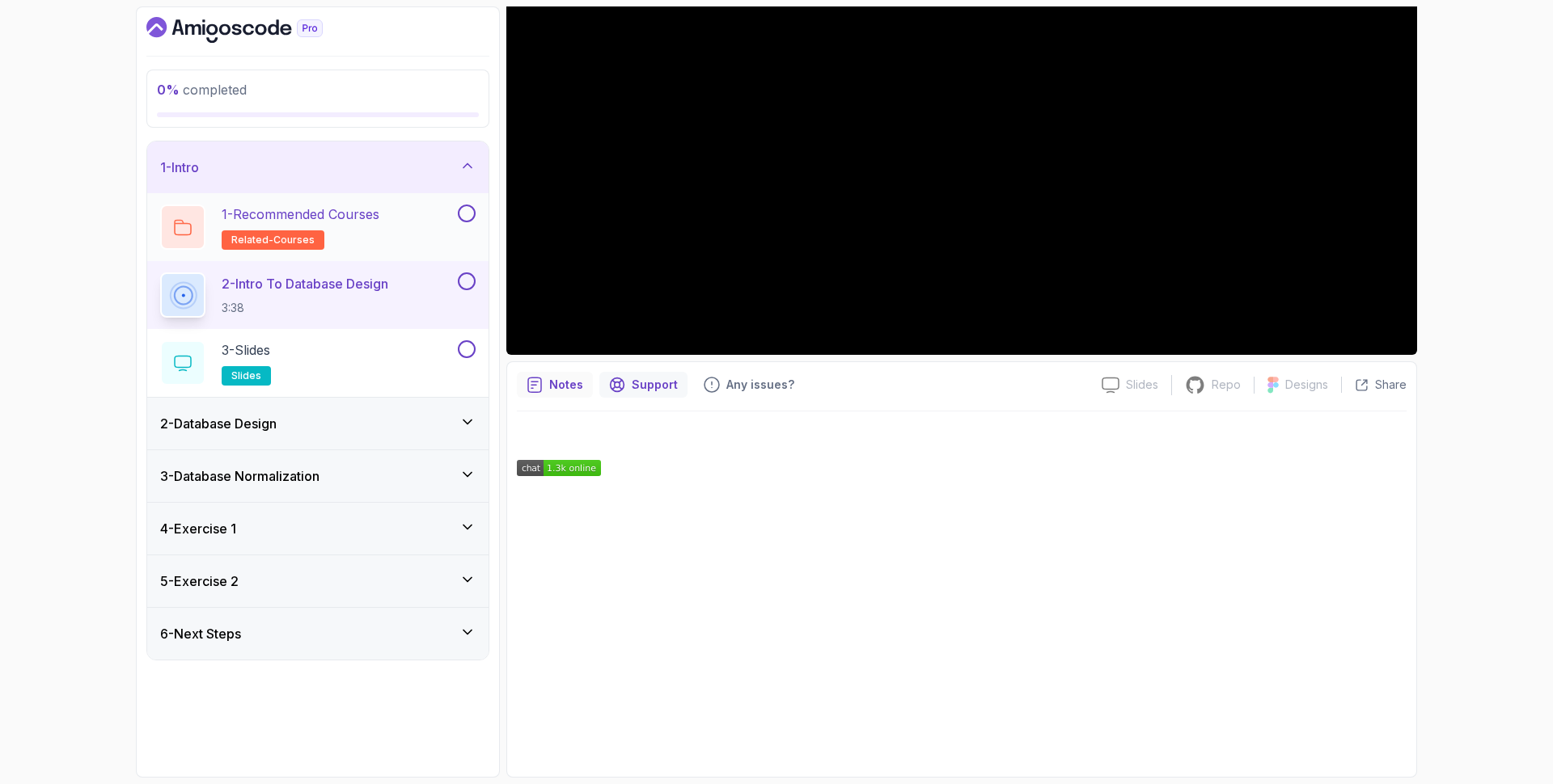
click at [576, 393] on div "Notes" at bounding box center [555, 385] width 76 height 26
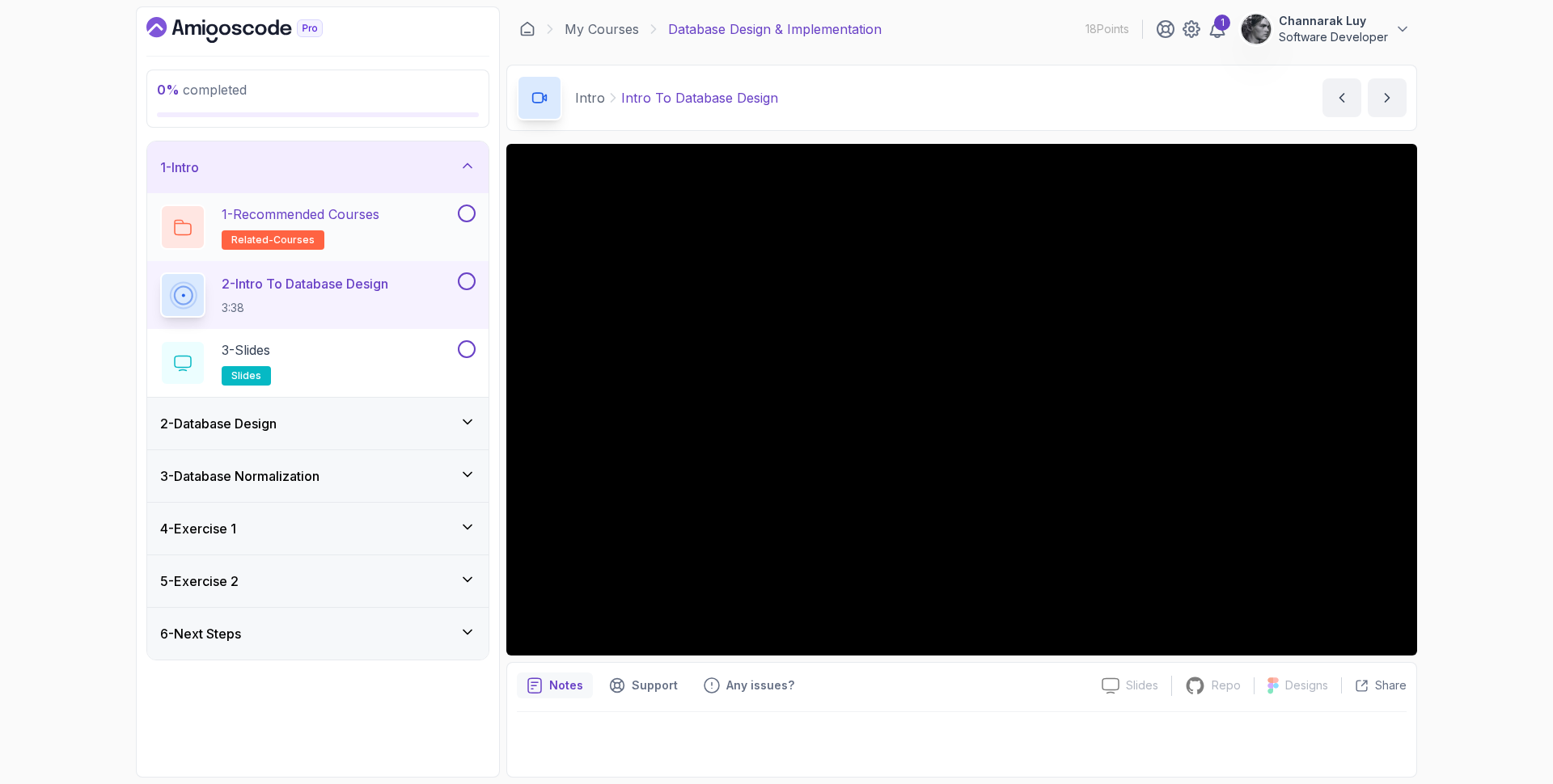
click at [623, 748] on div at bounding box center [962, 741] width 890 height 55
click at [677, 739] on div at bounding box center [962, 741] width 890 height 55
click at [661, 681] on p "Support" at bounding box center [655, 686] width 46 height 17
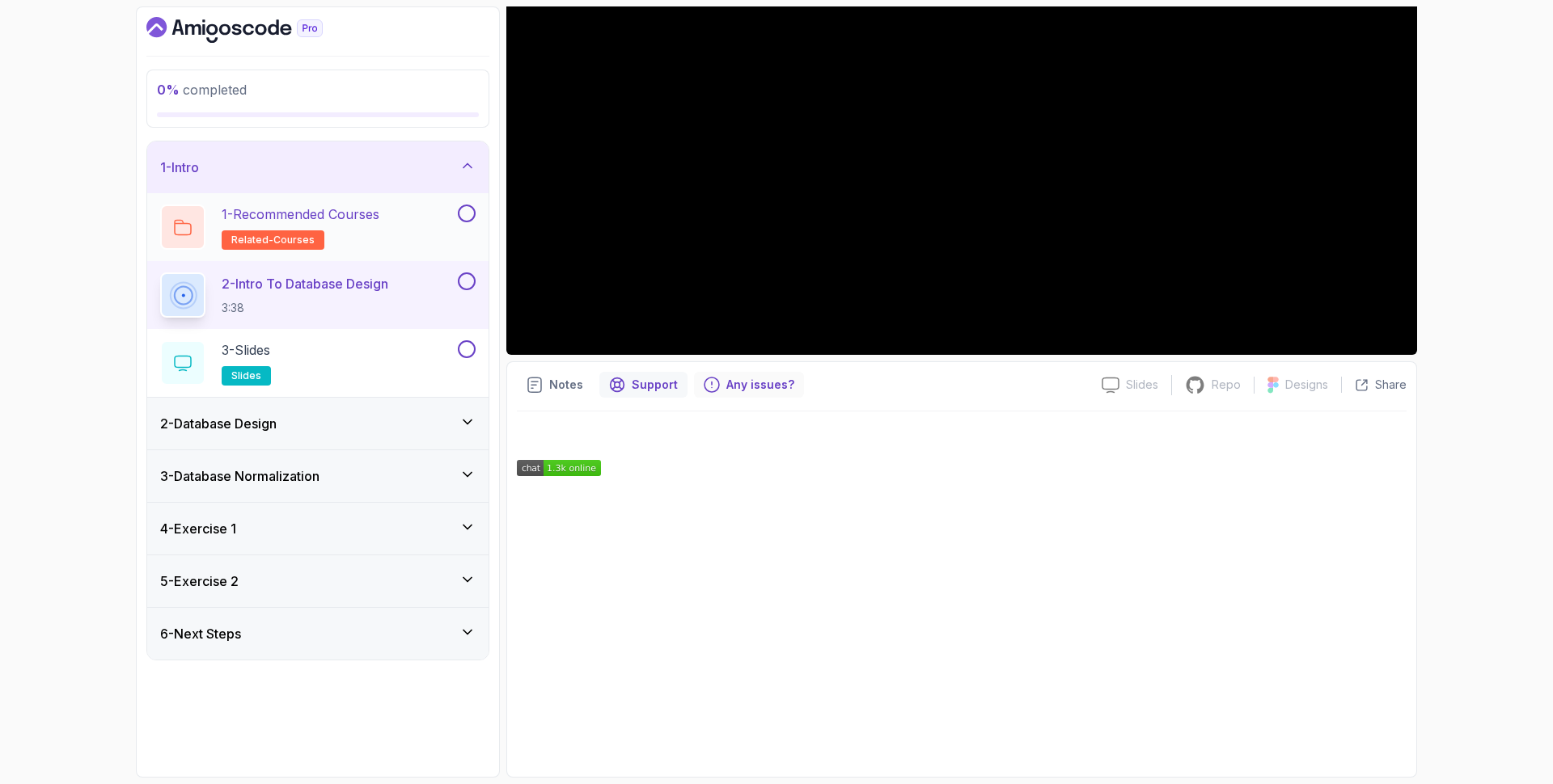
click at [760, 387] on p "Any issues?" at bounding box center [760, 385] width 68 height 17
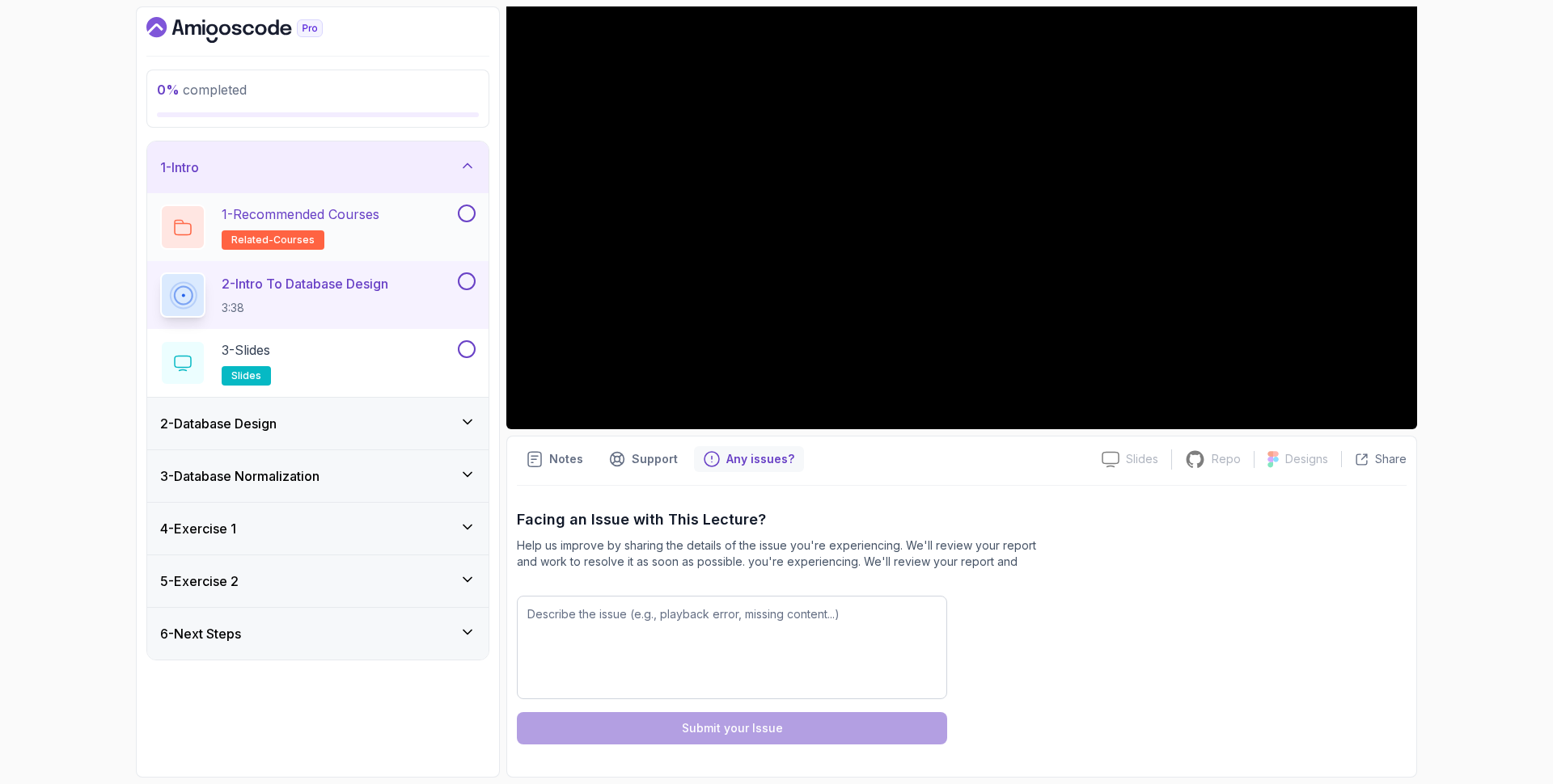
scroll to position [226, 0]
click at [723, 645] on textarea at bounding box center [733, 647] width 431 height 103
click at [535, 465] on icon "notes button" at bounding box center [535, 460] width 17 height 17
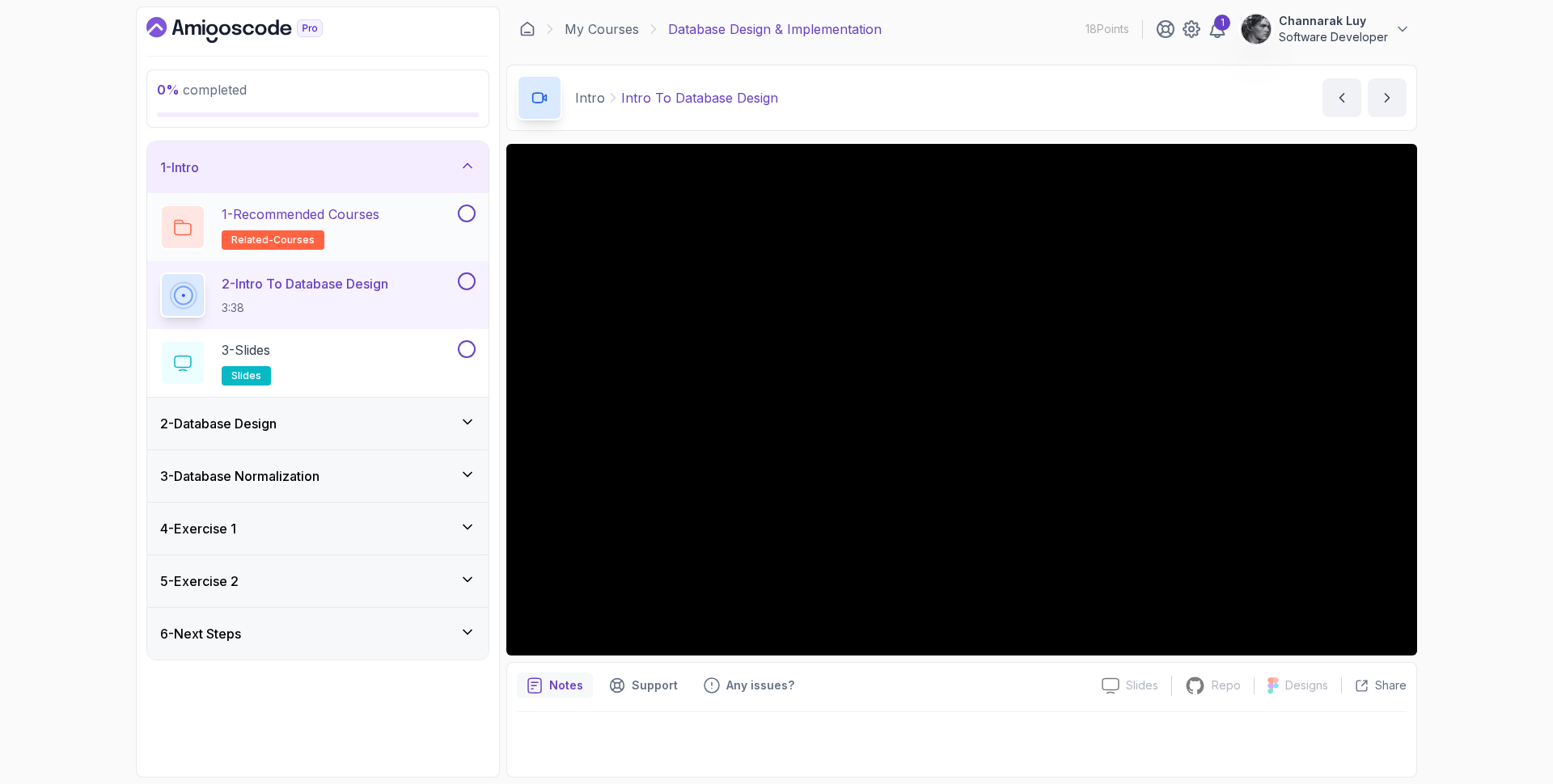
click at [1043, 722] on div at bounding box center [962, 741] width 890 height 55
click at [1266, 30] on img at bounding box center [1256, 29] width 32 height 32
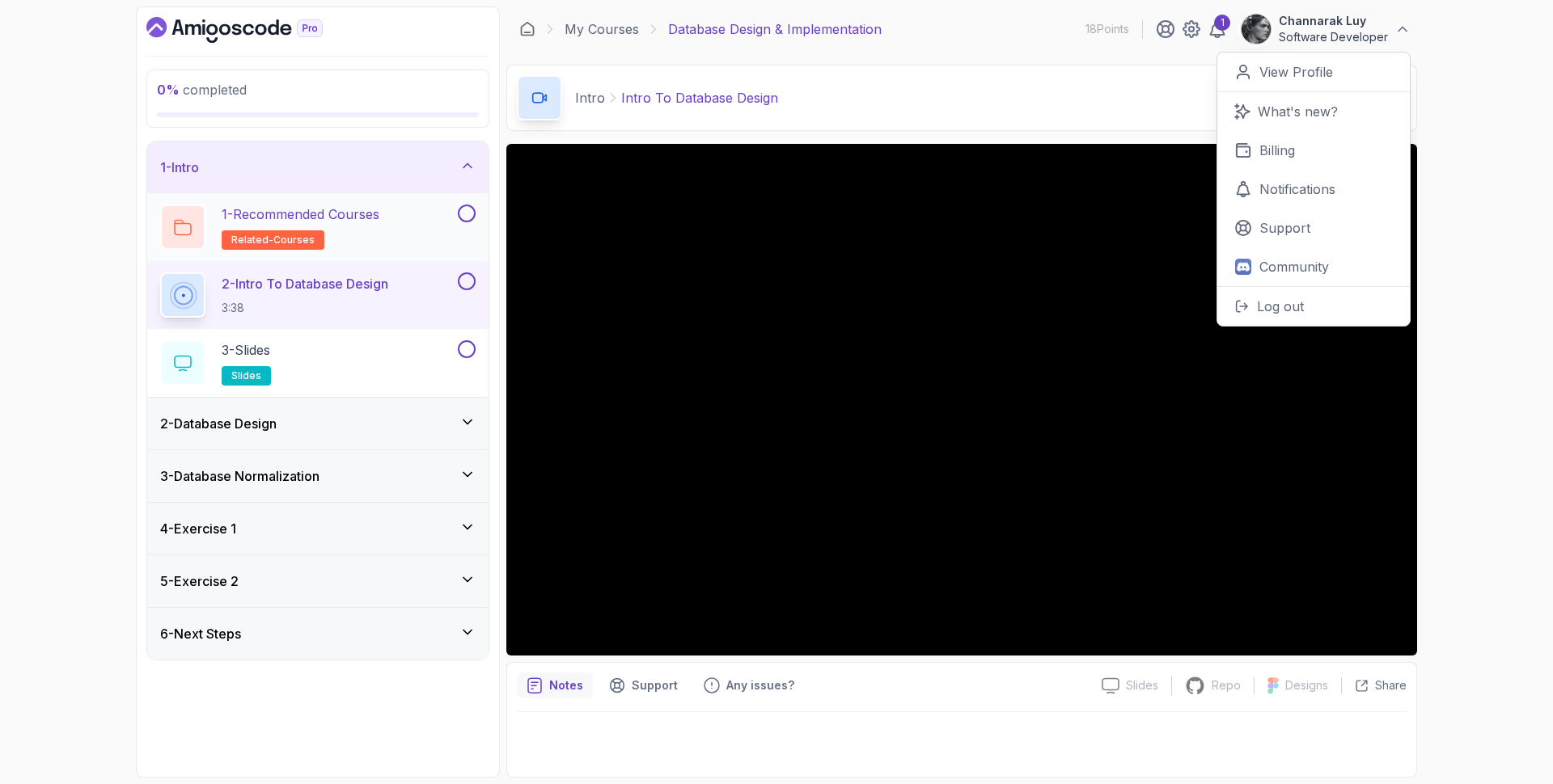
click at [190, 31] on icon "Dashboard" at bounding box center [235, 30] width 176 height 26
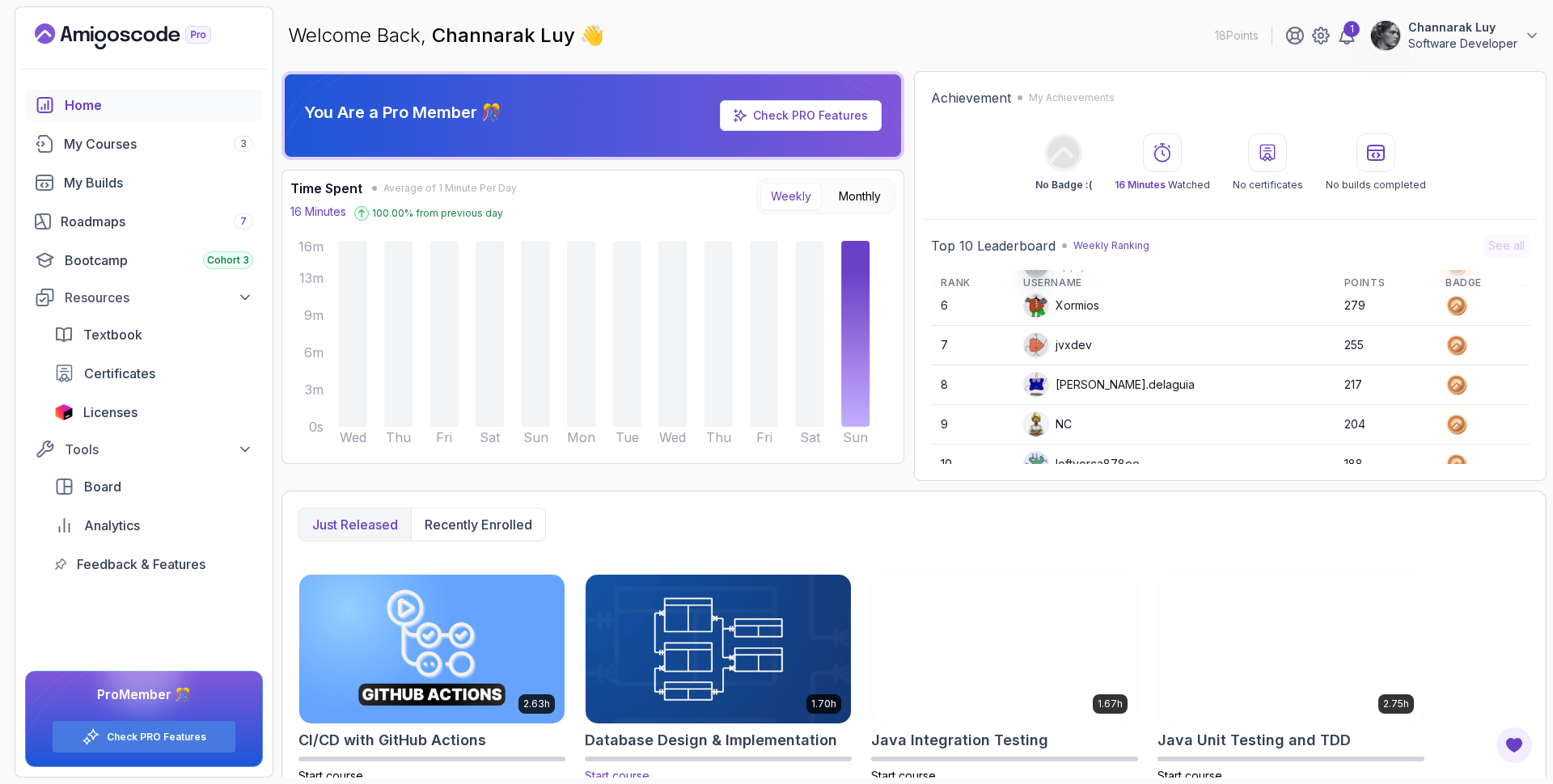
scroll to position [228, 0]
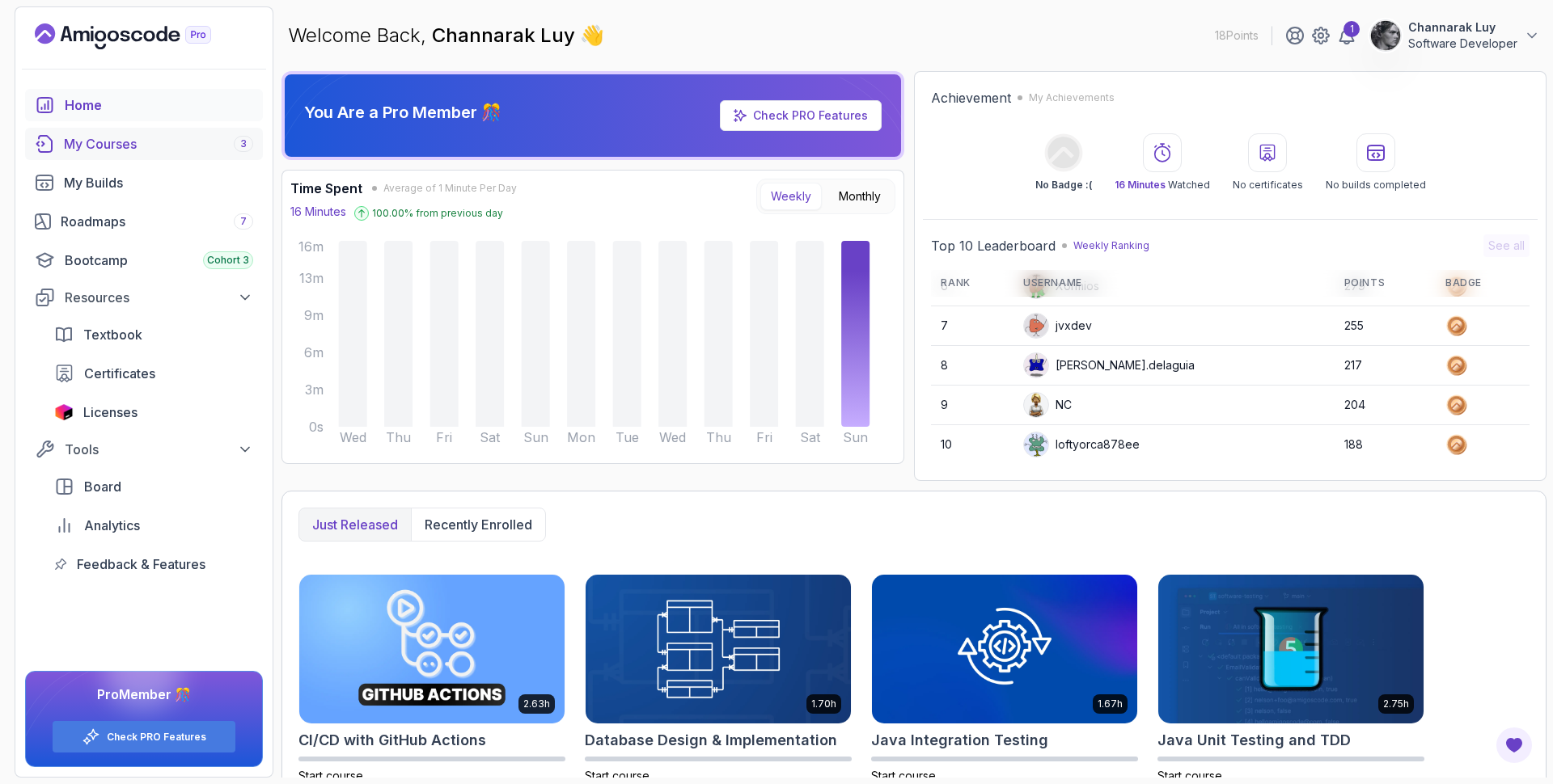
click at [119, 153] on link "My Courses 3" at bounding box center [143, 143] width 237 height 32
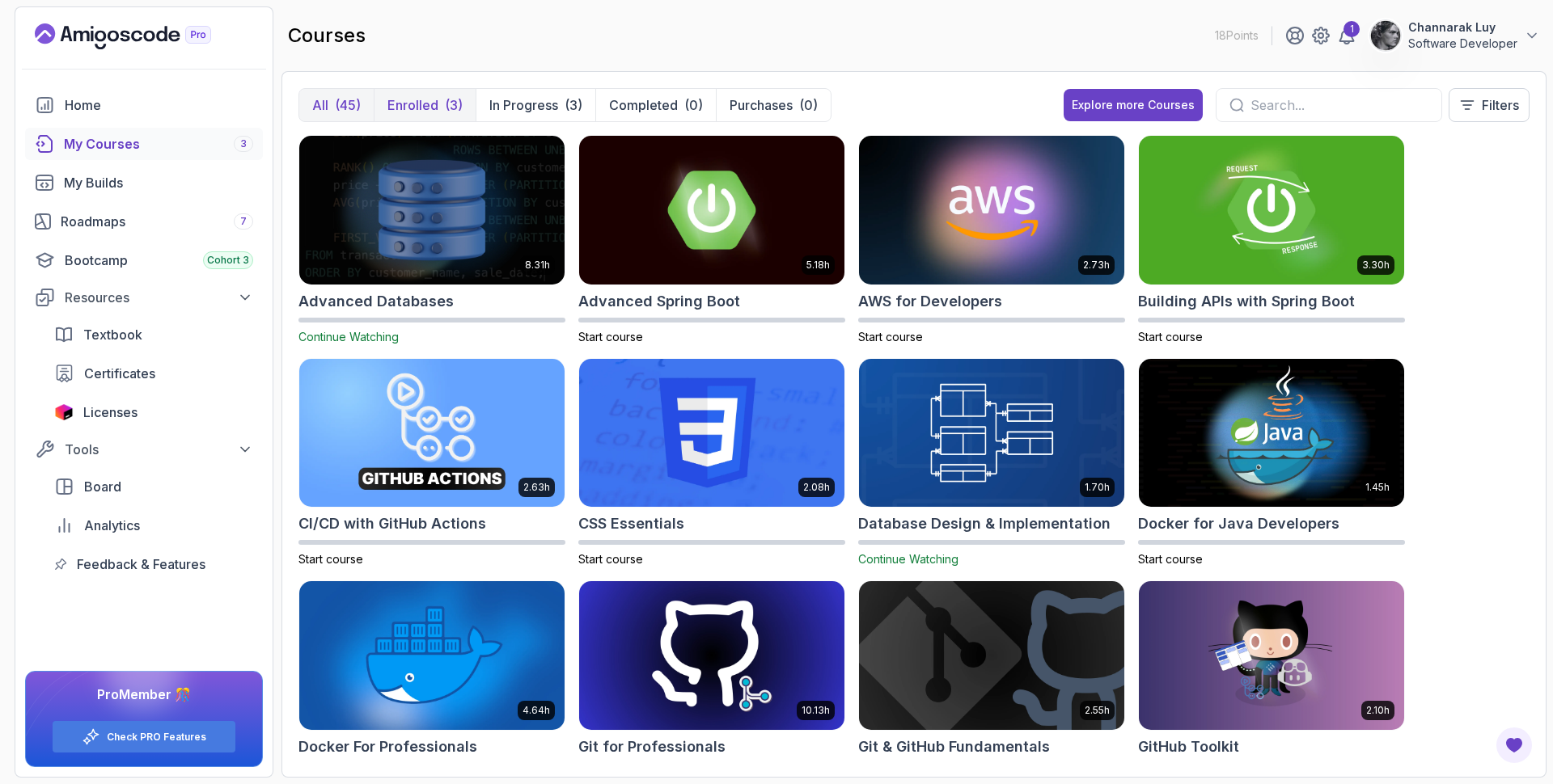
click at [466, 100] on button "Enrolled (3)" at bounding box center [425, 104] width 102 height 32
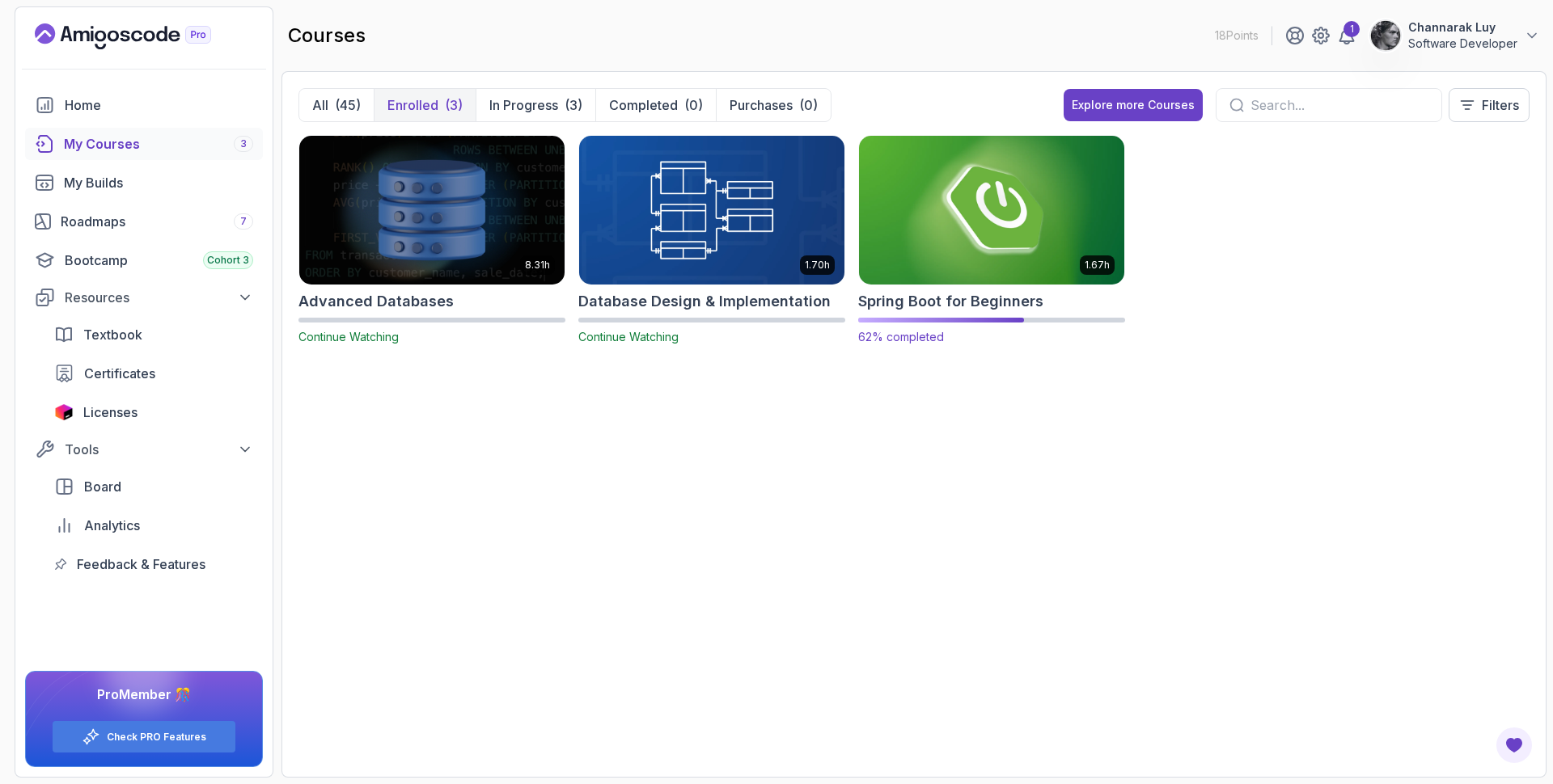
click at [1019, 251] on img at bounding box center [991, 210] width 278 height 156
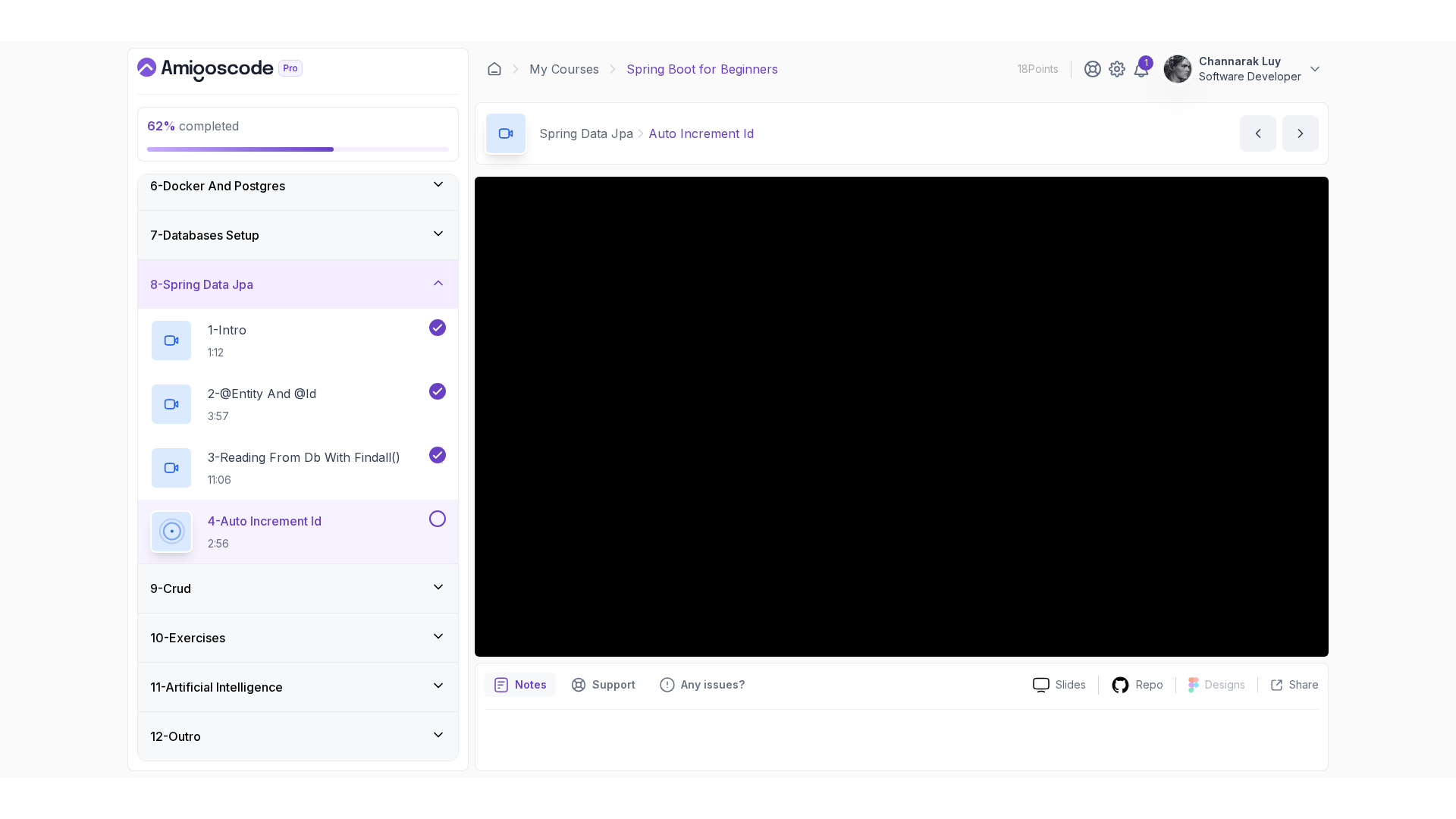
scroll to position [176, 0]
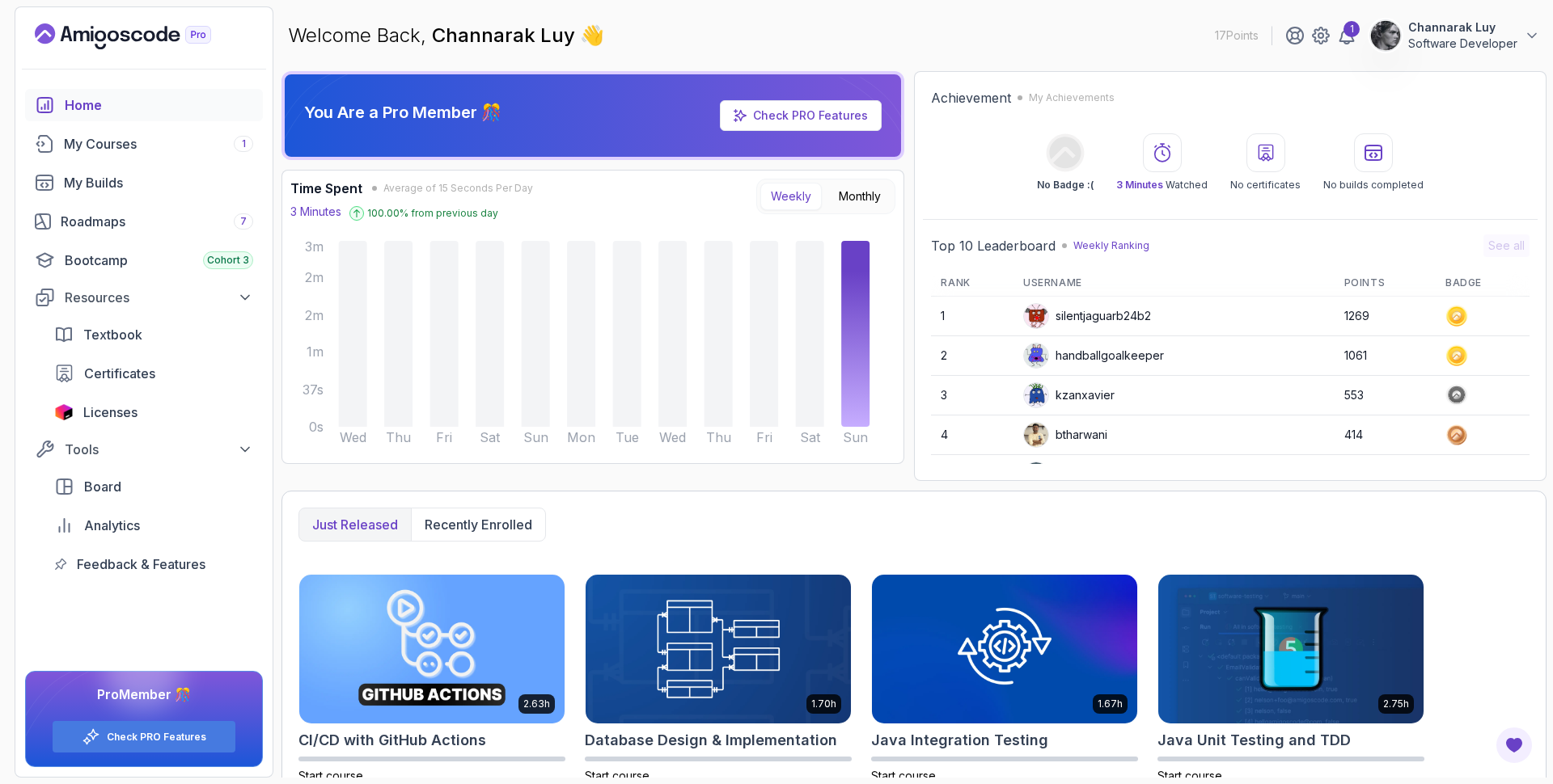
scroll to position [90, 0]
